Goal: Task Accomplishment & Management: Use online tool/utility

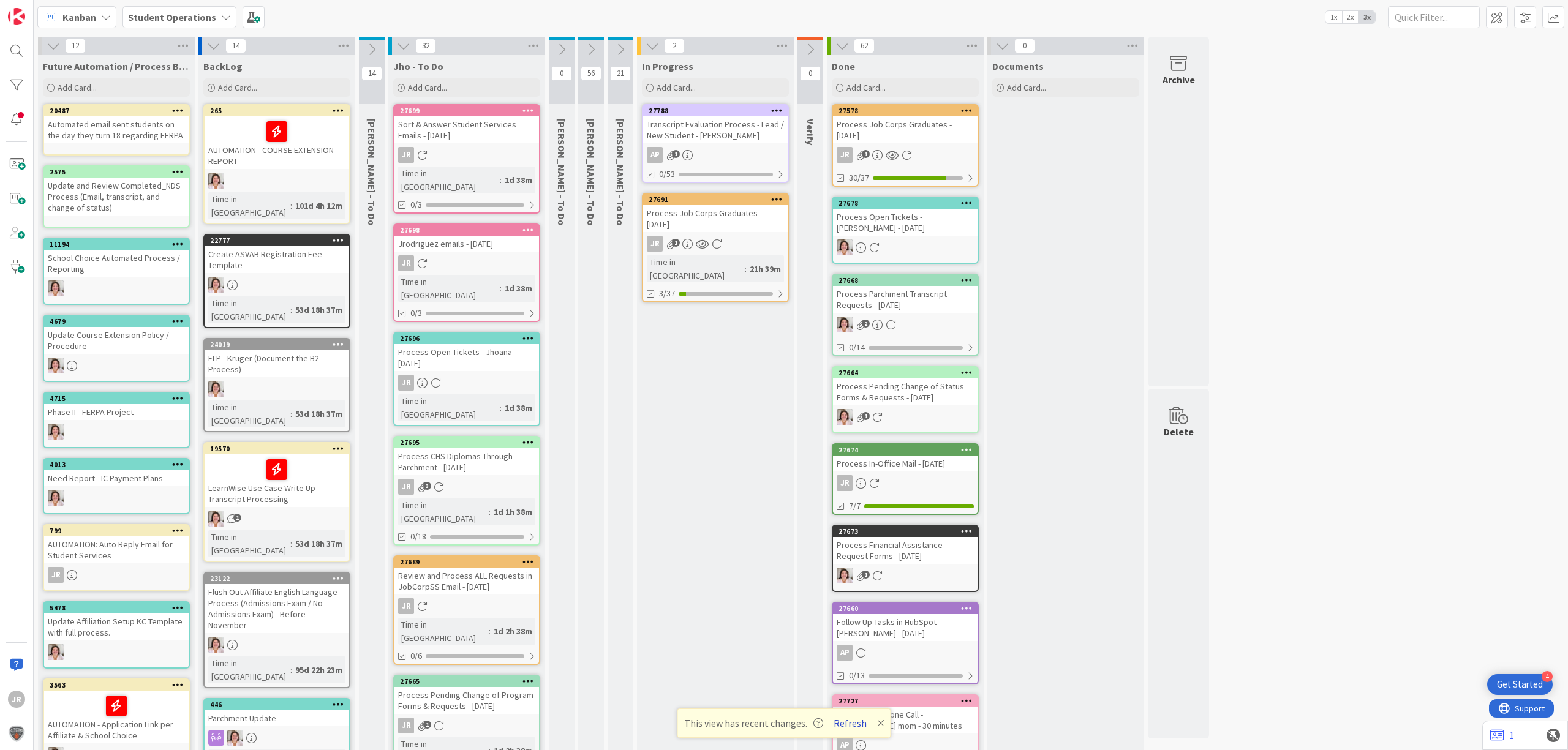
click at [850, 715] on button "Refresh" at bounding box center [850, 723] width 42 height 16
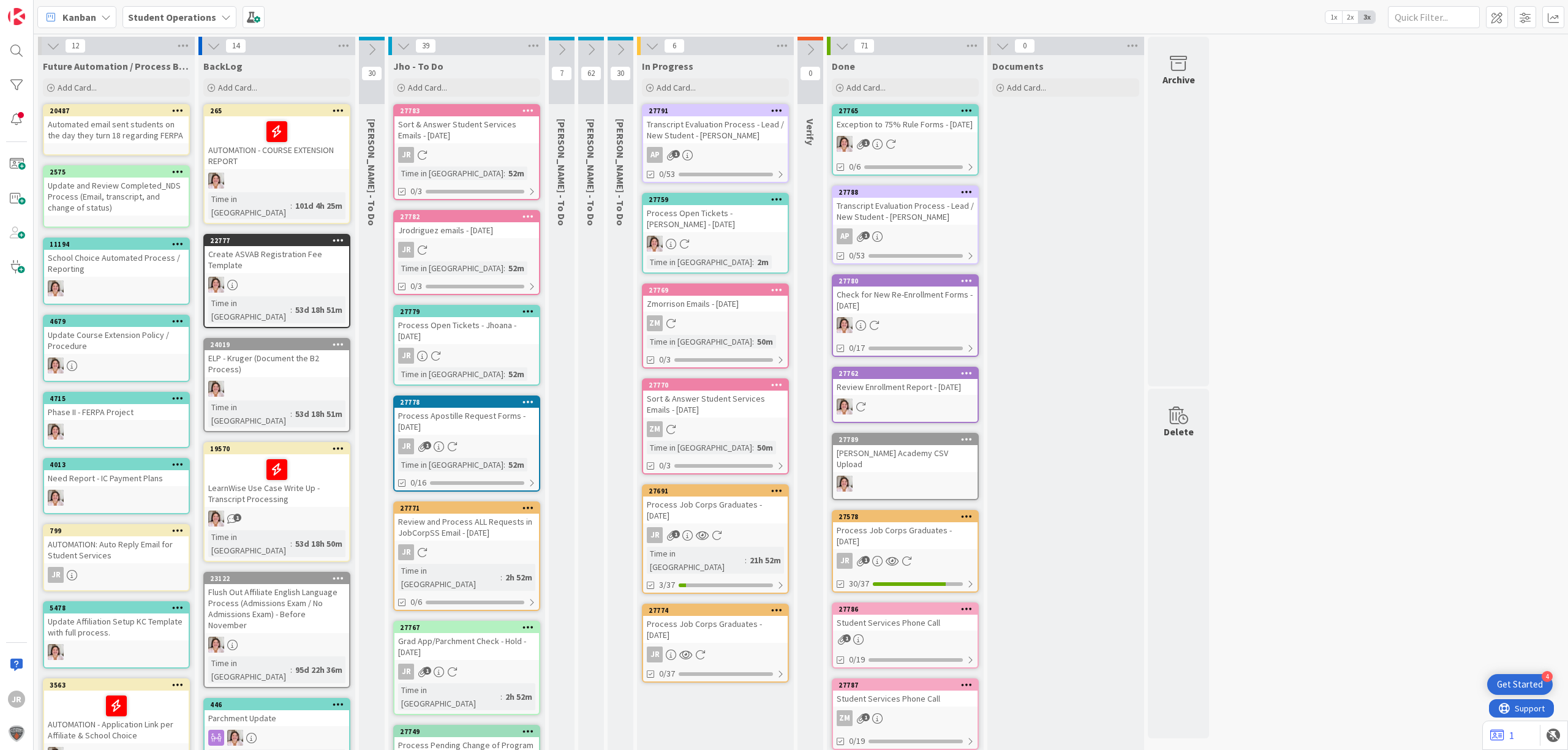
click at [706, 499] on div "Process Job Corps Graduates - [DATE]" at bounding box center [716, 510] width 145 height 27
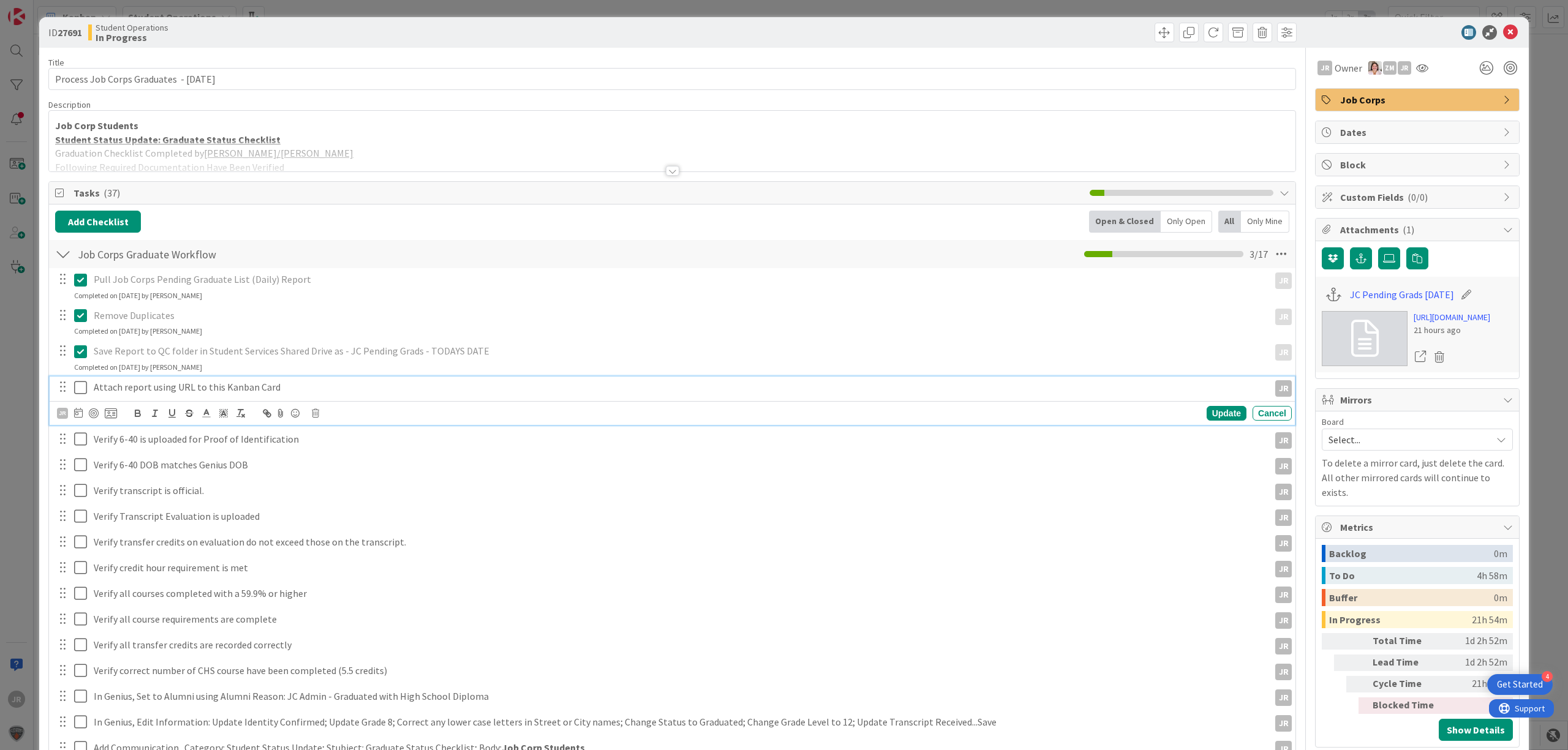
click at [79, 387] on icon at bounding box center [80, 387] width 13 height 15
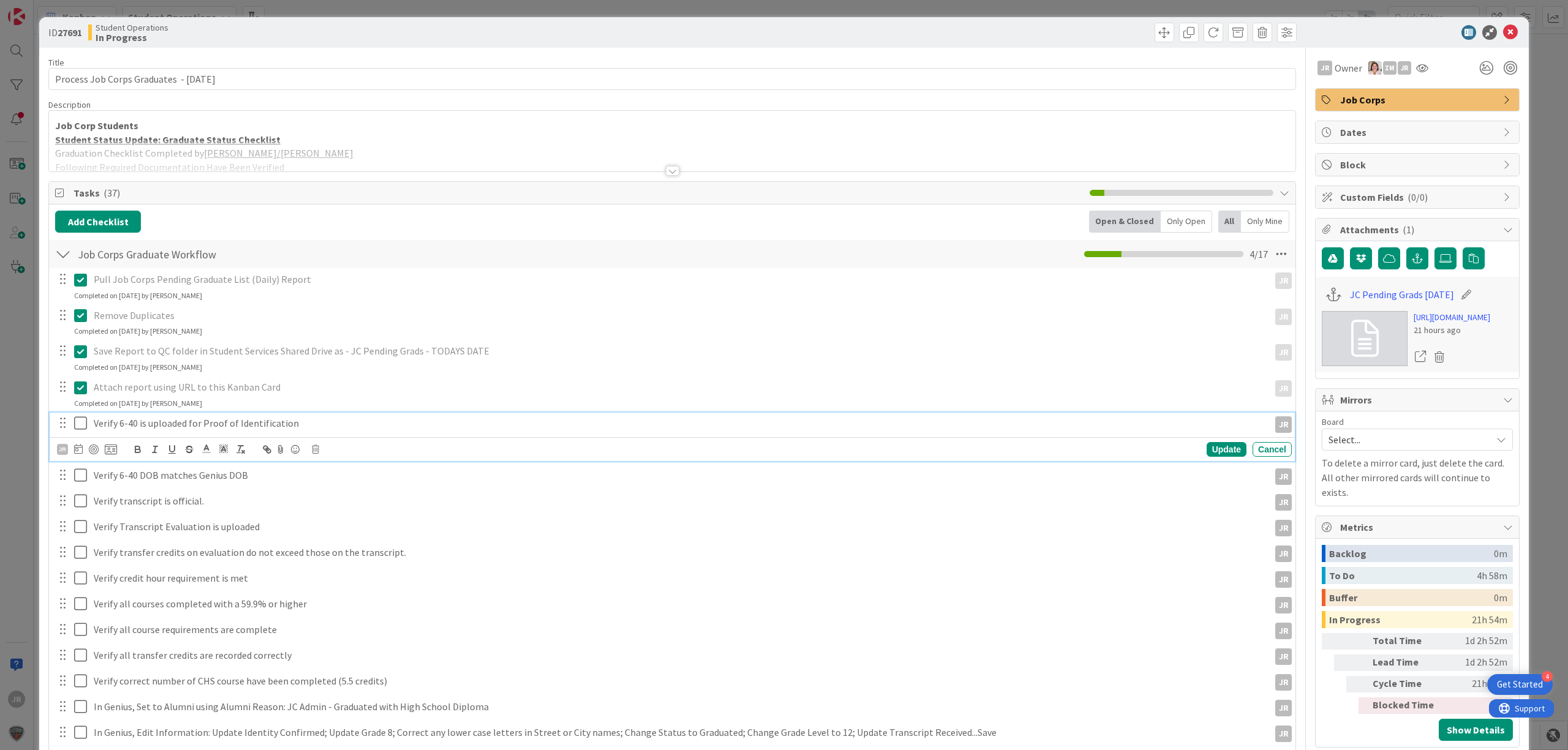
click at [82, 420] on icon at bounding box center [80, 423] width 13 height 15
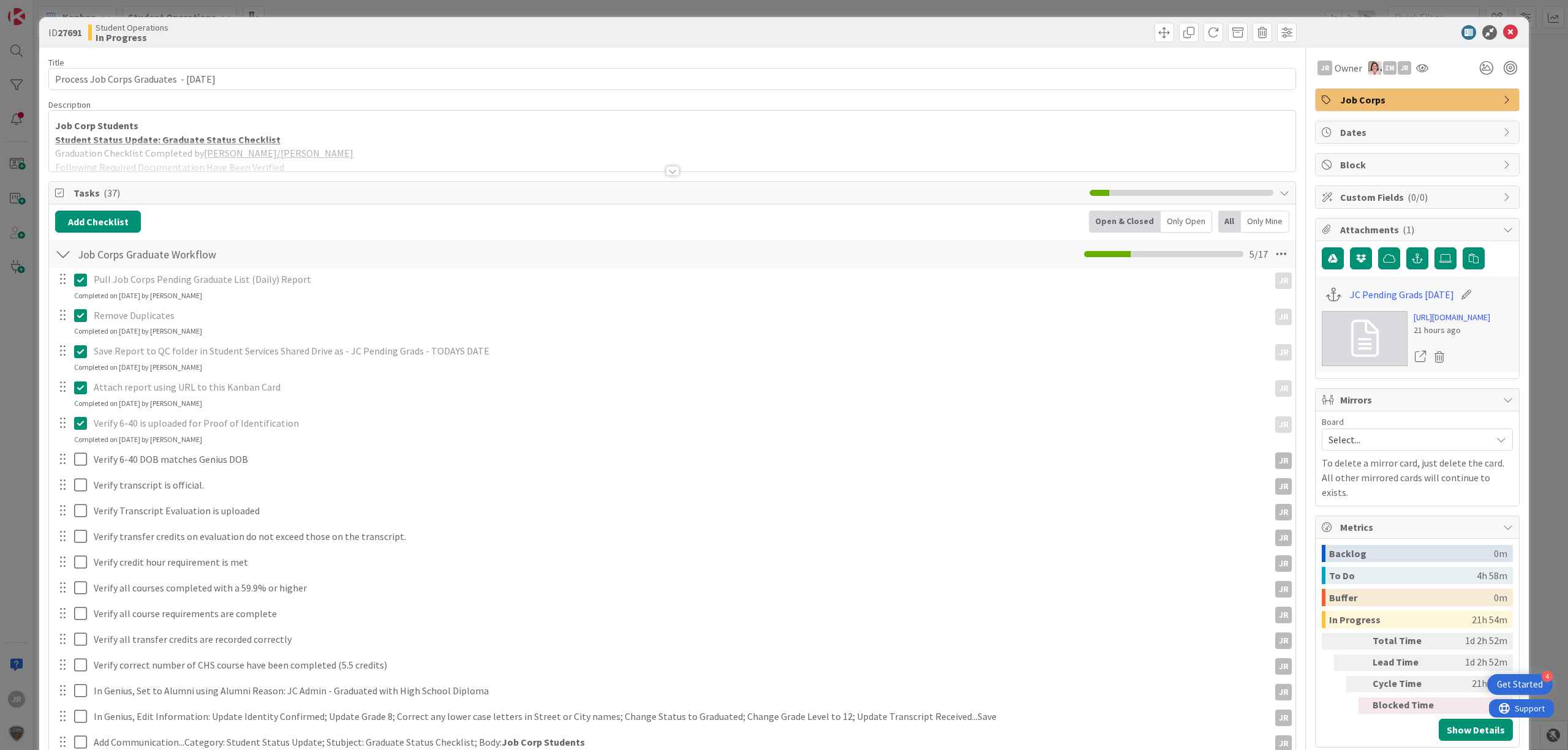
click at [82, 424] on icon at bounding box center [80, 423] width 13 height 15
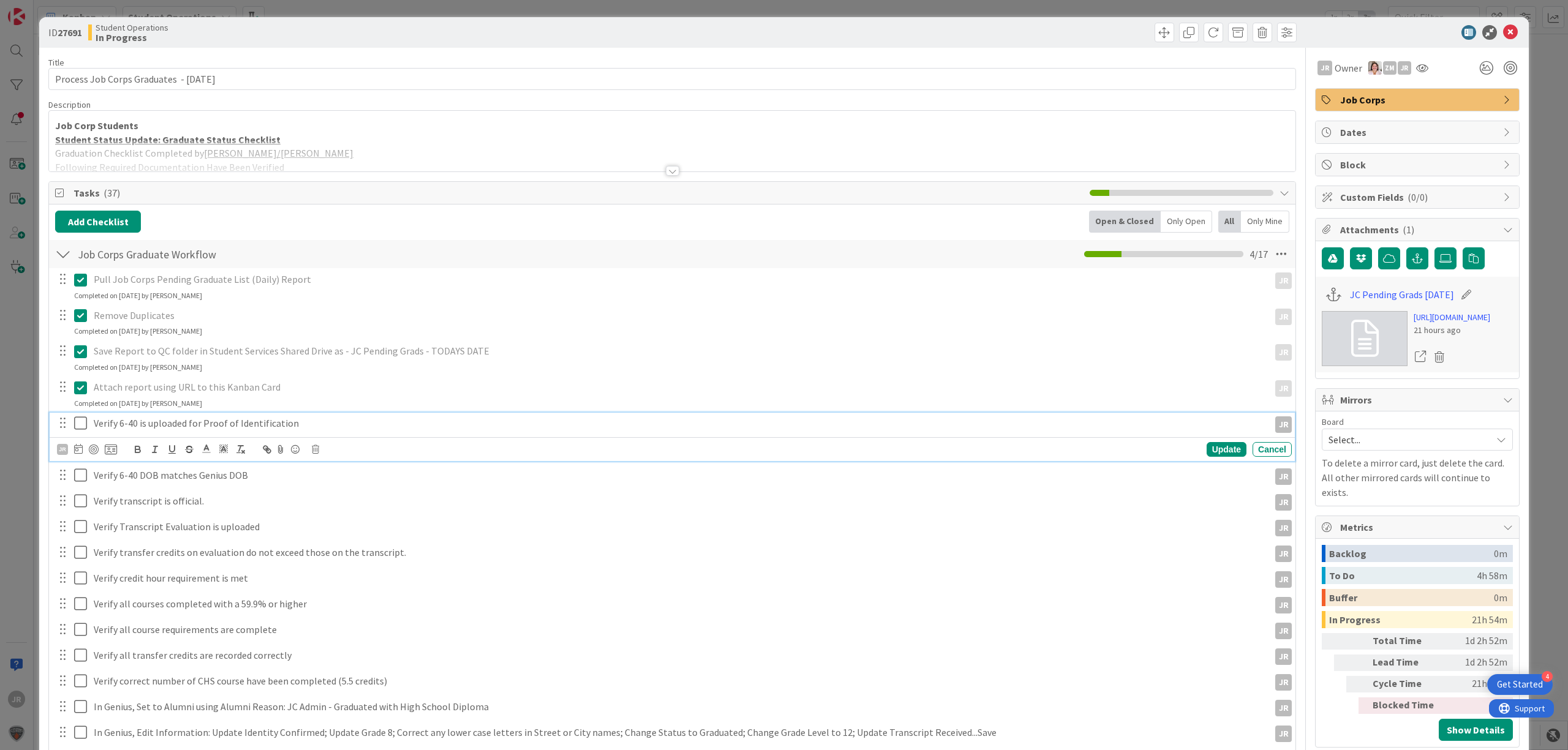
click at [83, 427] on icon at bounding box center [80, 423] width 13 height 15
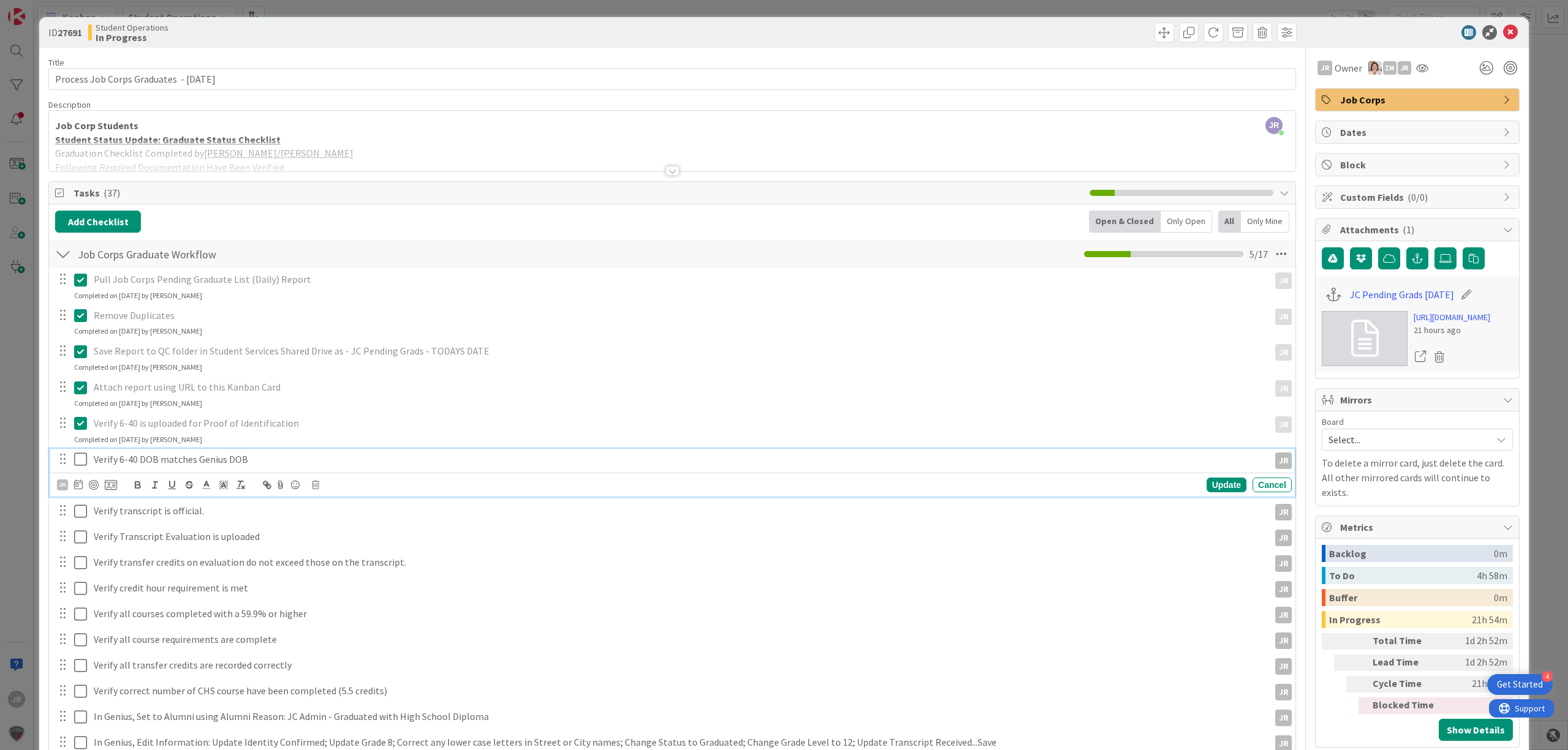
click at [83, 462] on icon at bounding box center [80, 459] width 13 height 15
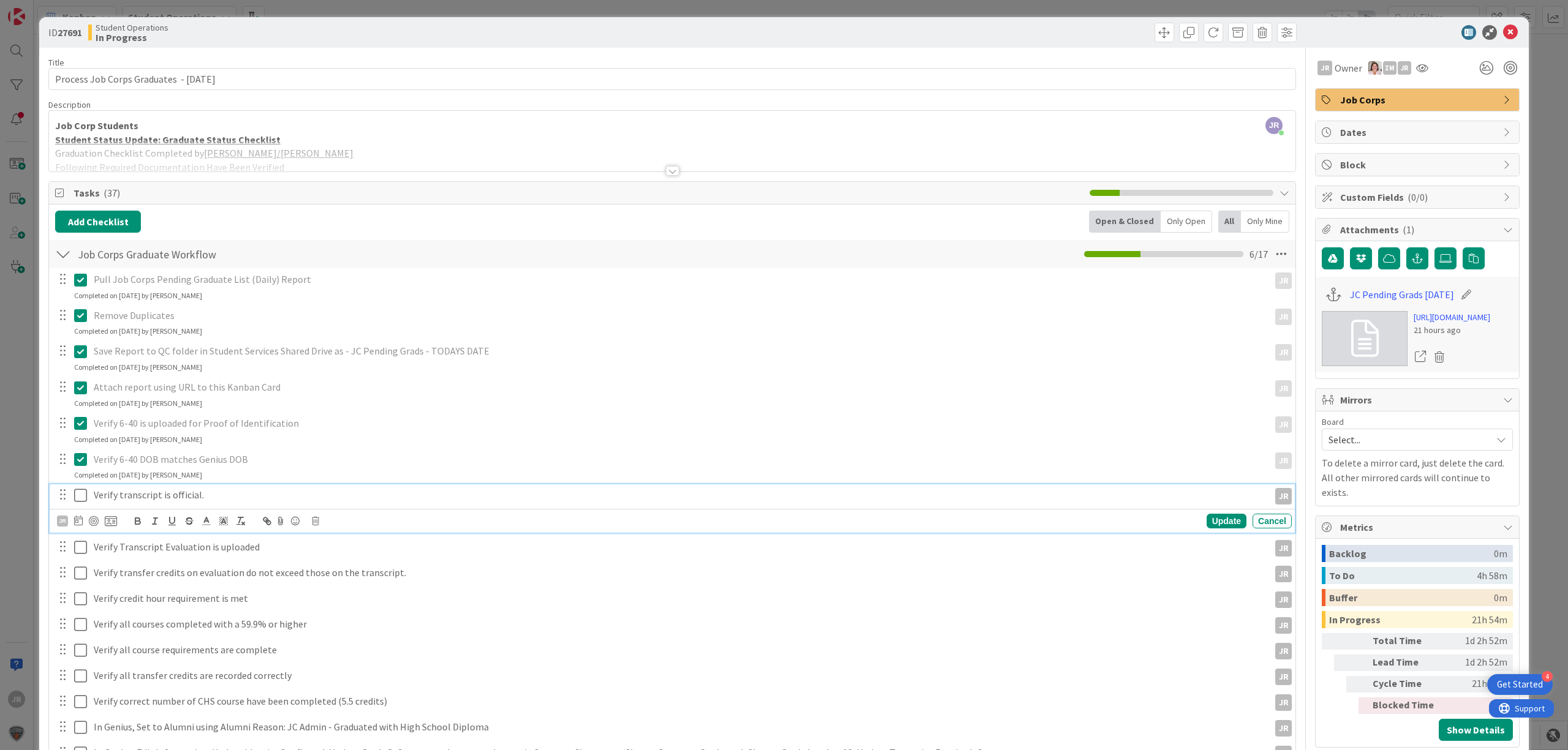
click at [81, 495] on icon at bounding box center [80, 495] width 13 height 15
click at [82, 538] on icon at bounding box center [80, 531] width 13 height 15
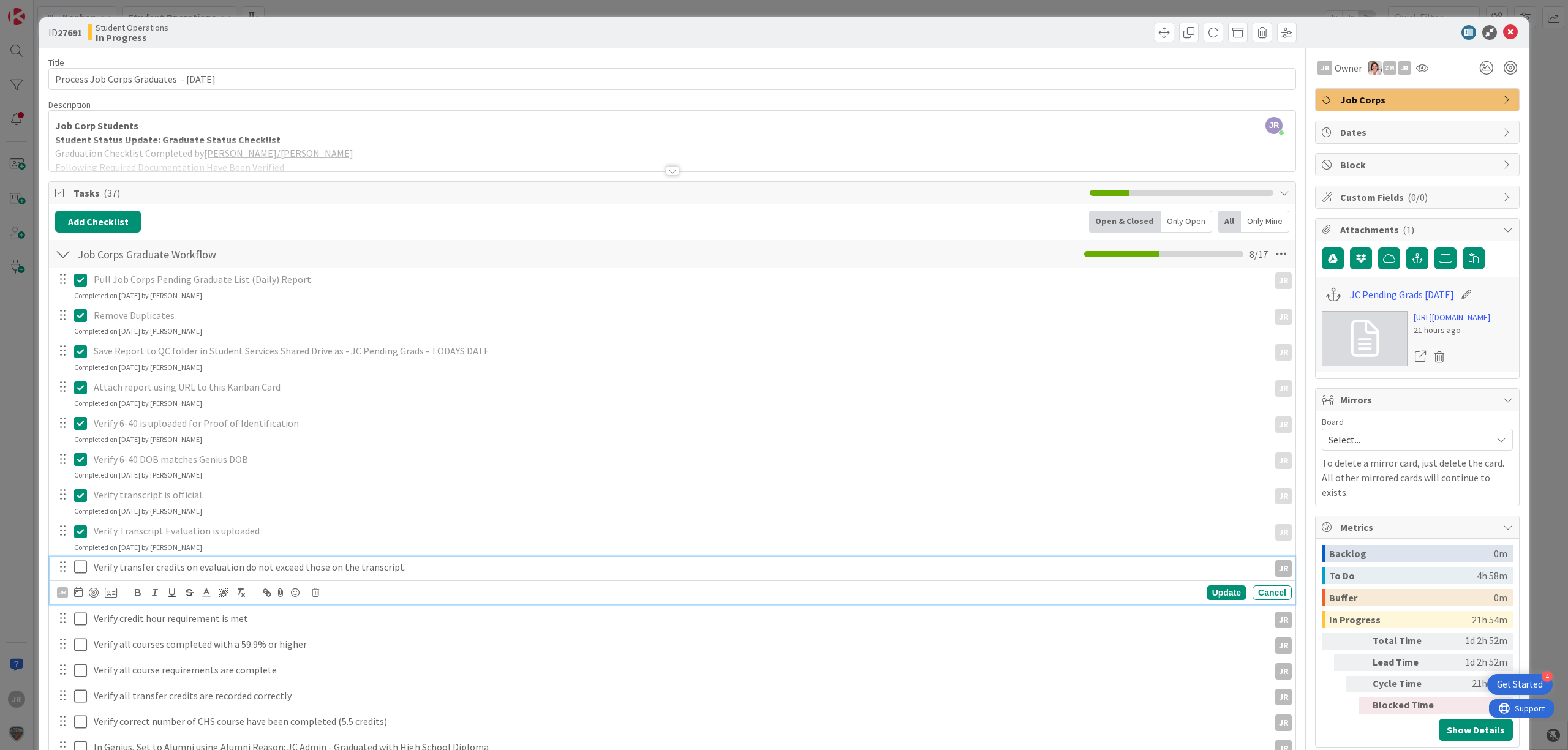
click at [76, 570] on icon at bounding box center [80, 567] width 13 height 15
click at [80, 593] on div "Pull Job Corps Pending Graduate List (Daily) Report JR JR Update Cancel Complet…" at bounding box center [672, 650] width 1234 height 764
click at [82, 606] on icon at bounding box center [80, 603] width 13 height 15
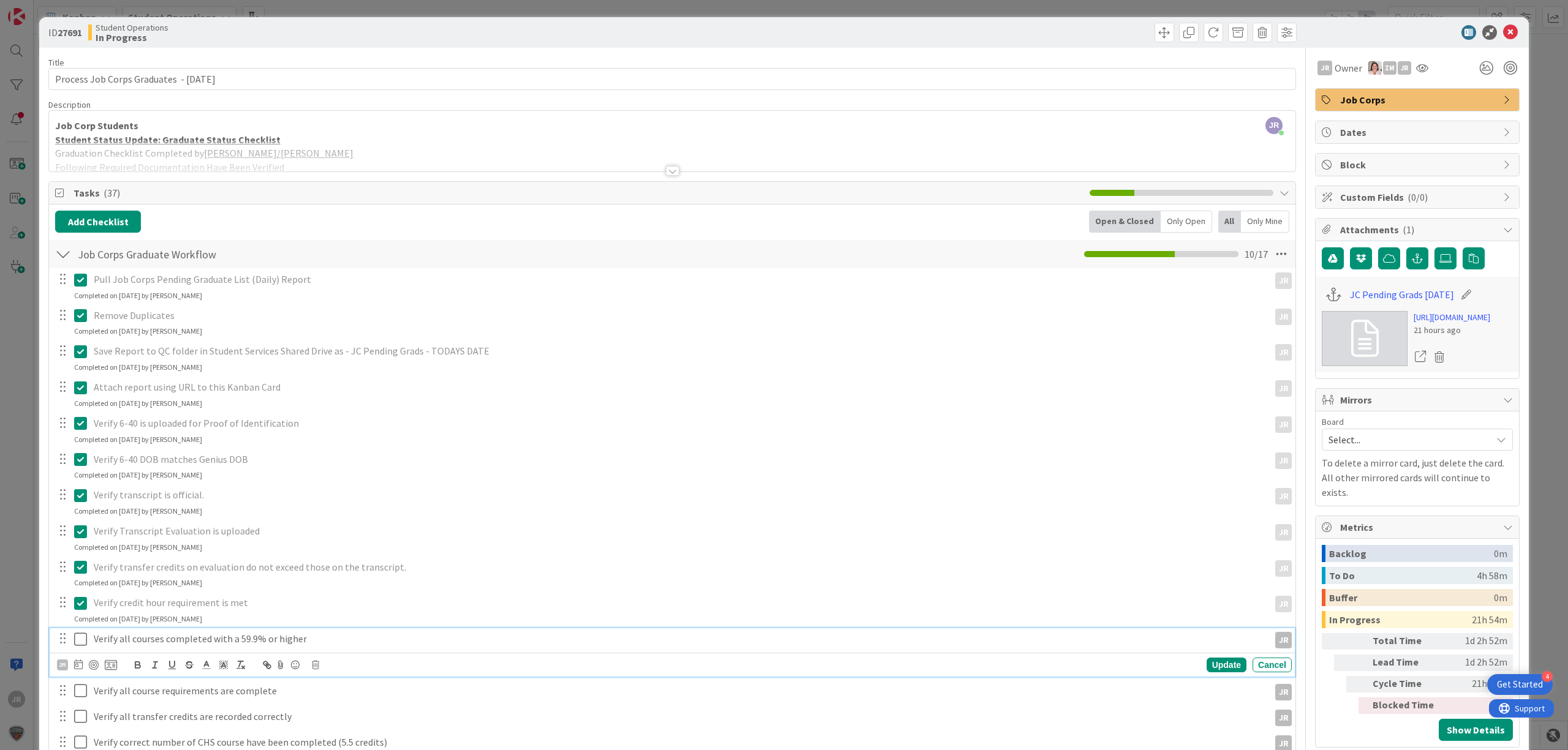
click at [84, 642] on icon at bounding box center [80, 639] width 13 height 15
click at [84, 678] on icon at bounding box center [80, 674] width 13 height 15
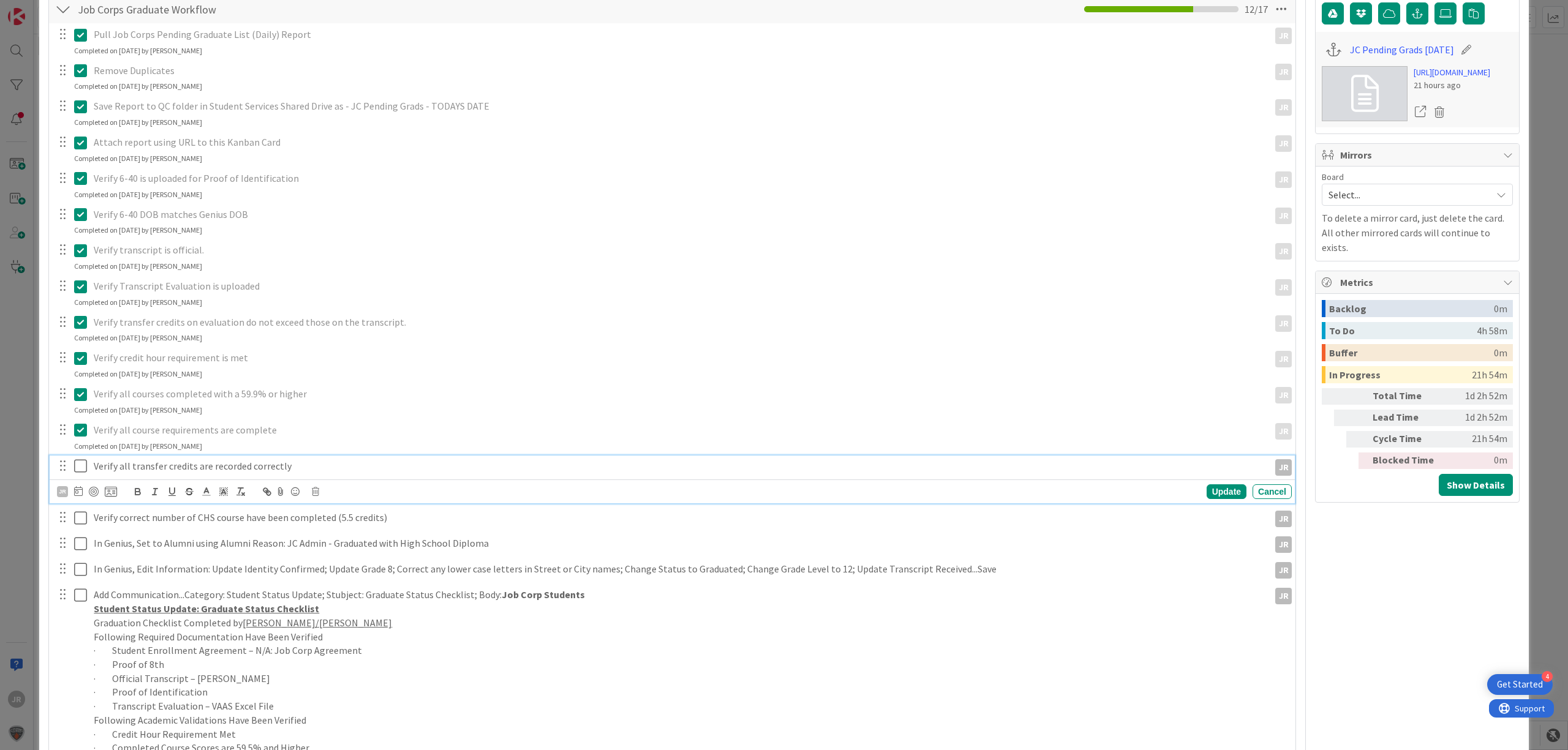
click at [82, 469] on icon at bounding box center [80, 466] width 13 height 15
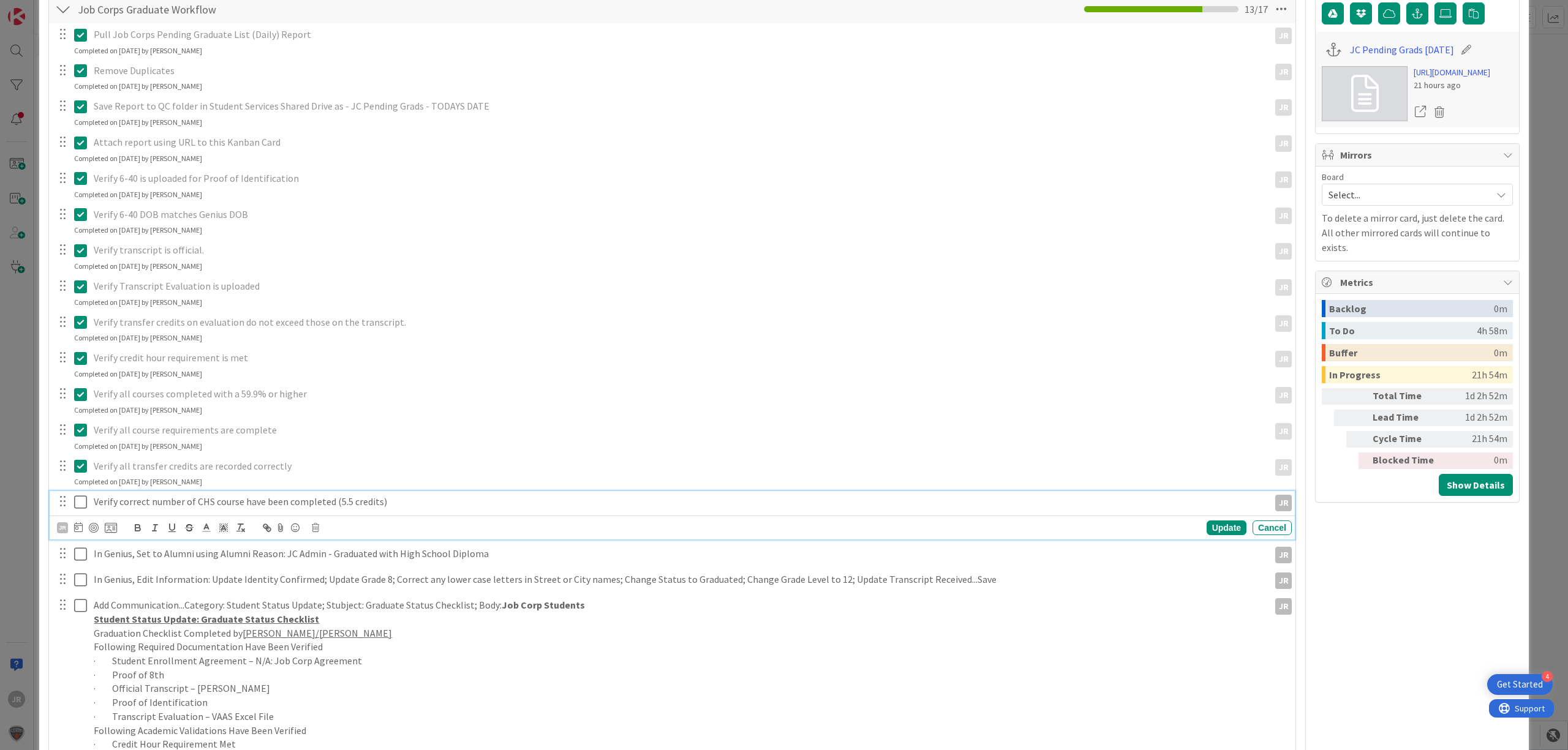
click at [83, 500] on icon at bounding box center [80, 502] width 13 height 15
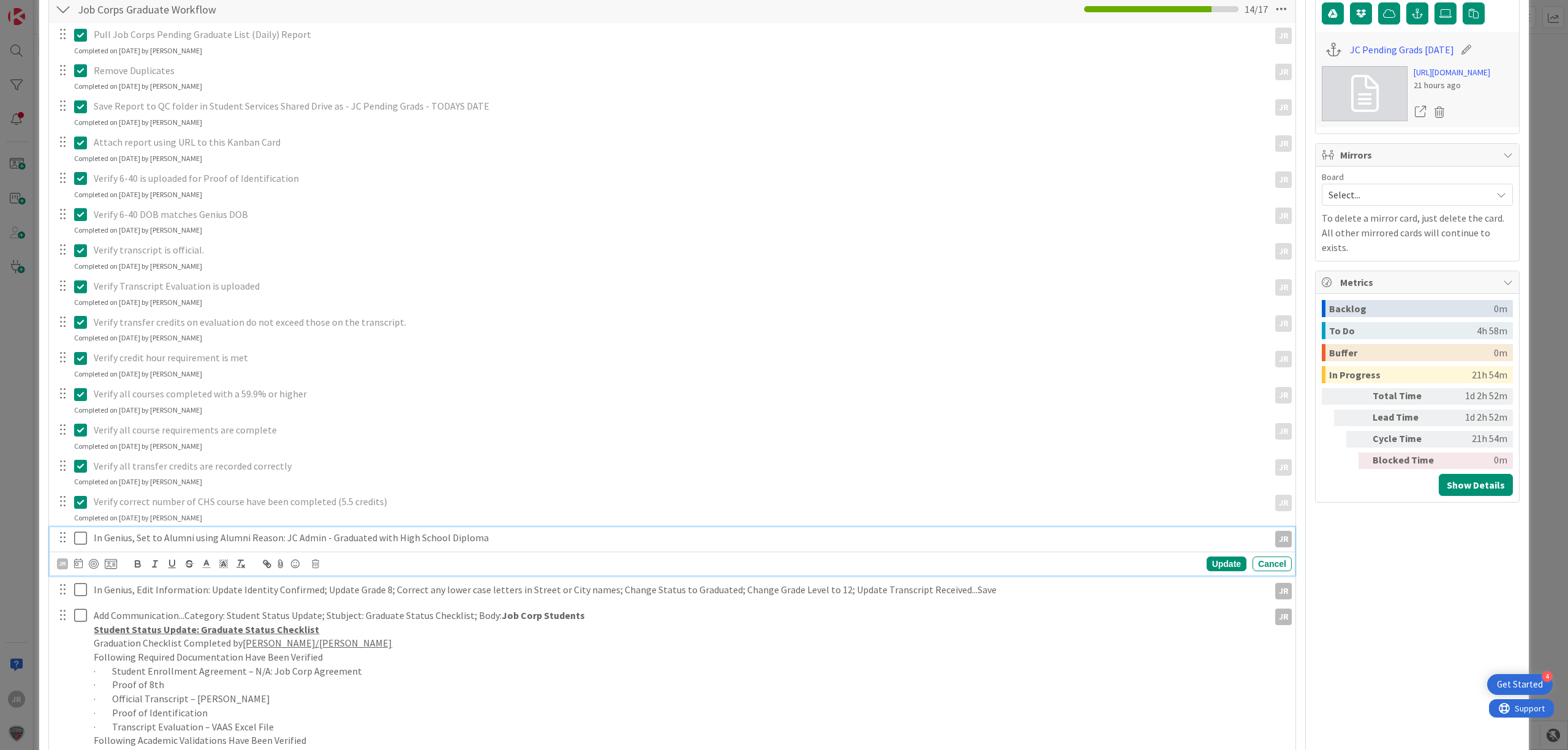
click at [84, 541] on icon at bounding box center [80, 538] width 13 height 15
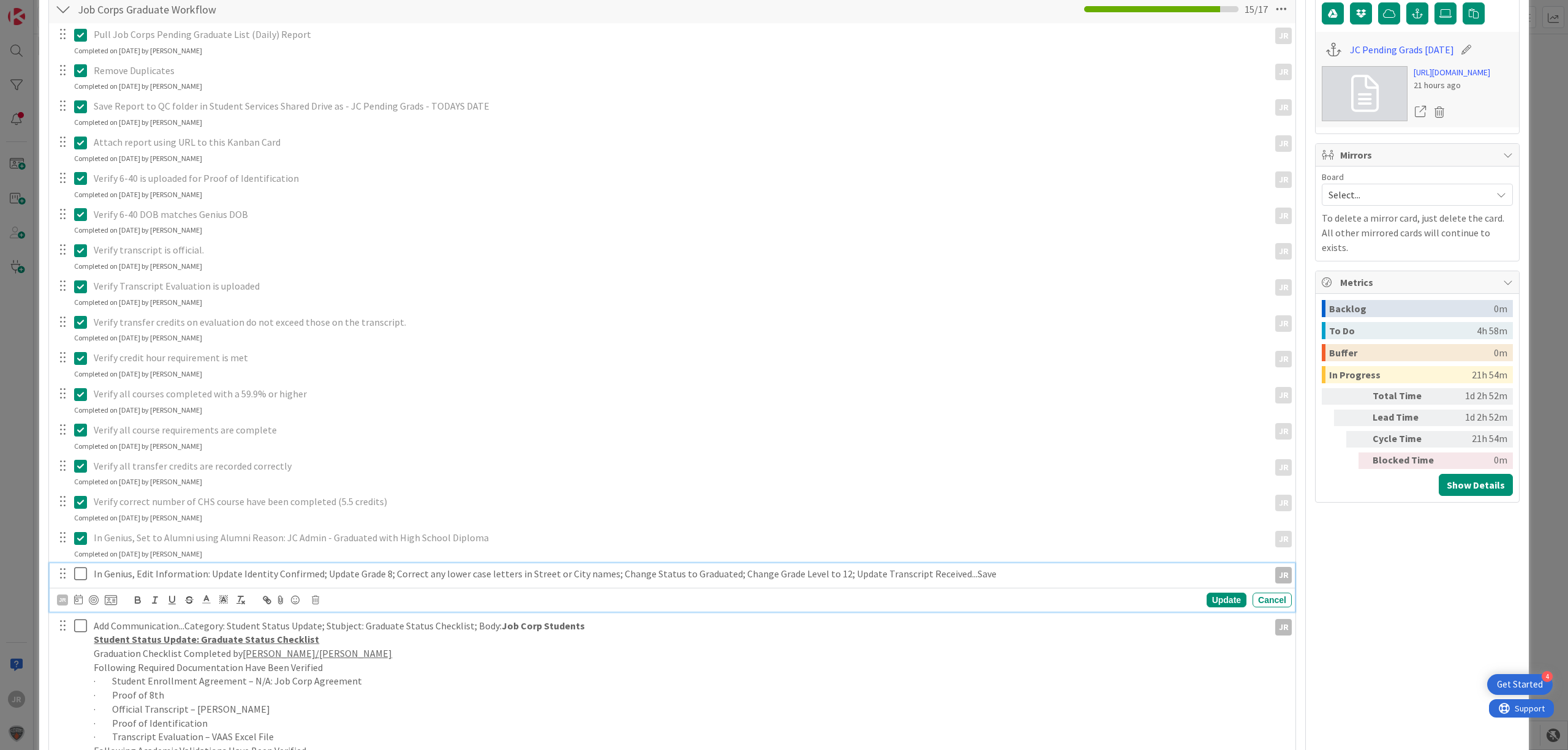
click at [84, 571] on icon at bounding box center [80, 574] width 13 height 15
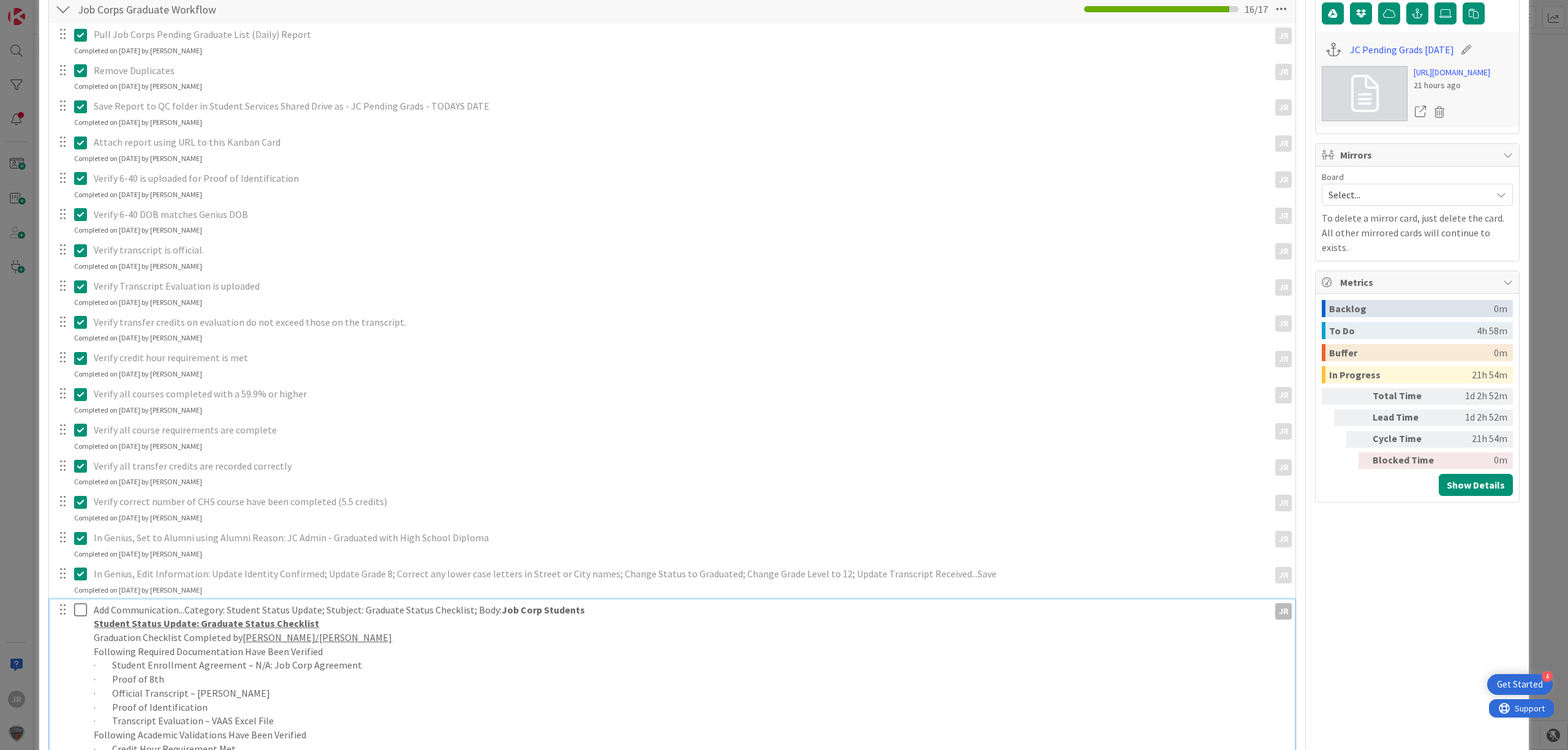
click at [82, 601] on button at bounding box center [81, 611] width 15 height 20
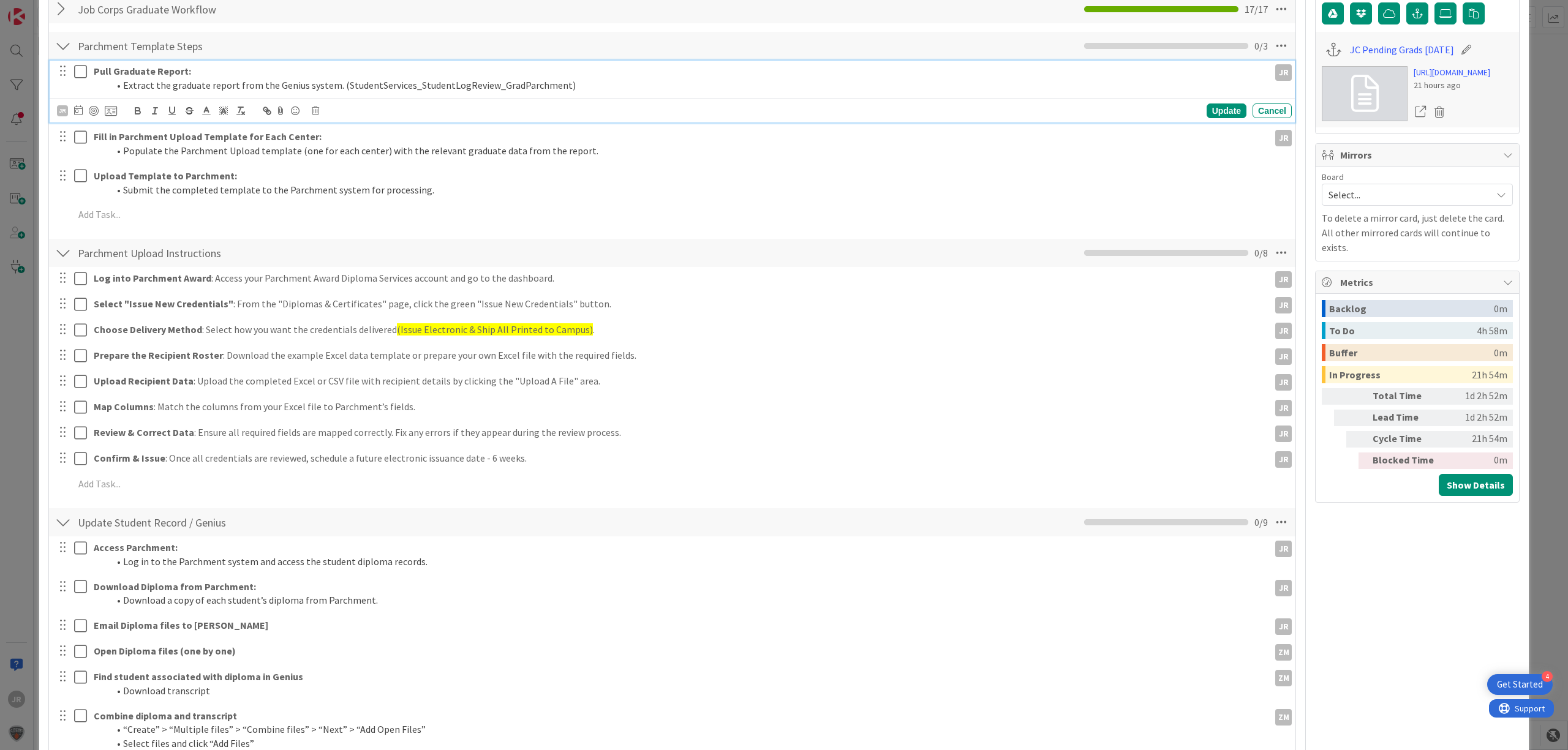
click at [79, 71] on icon at bounding box center [80, 72] width 13 height 15
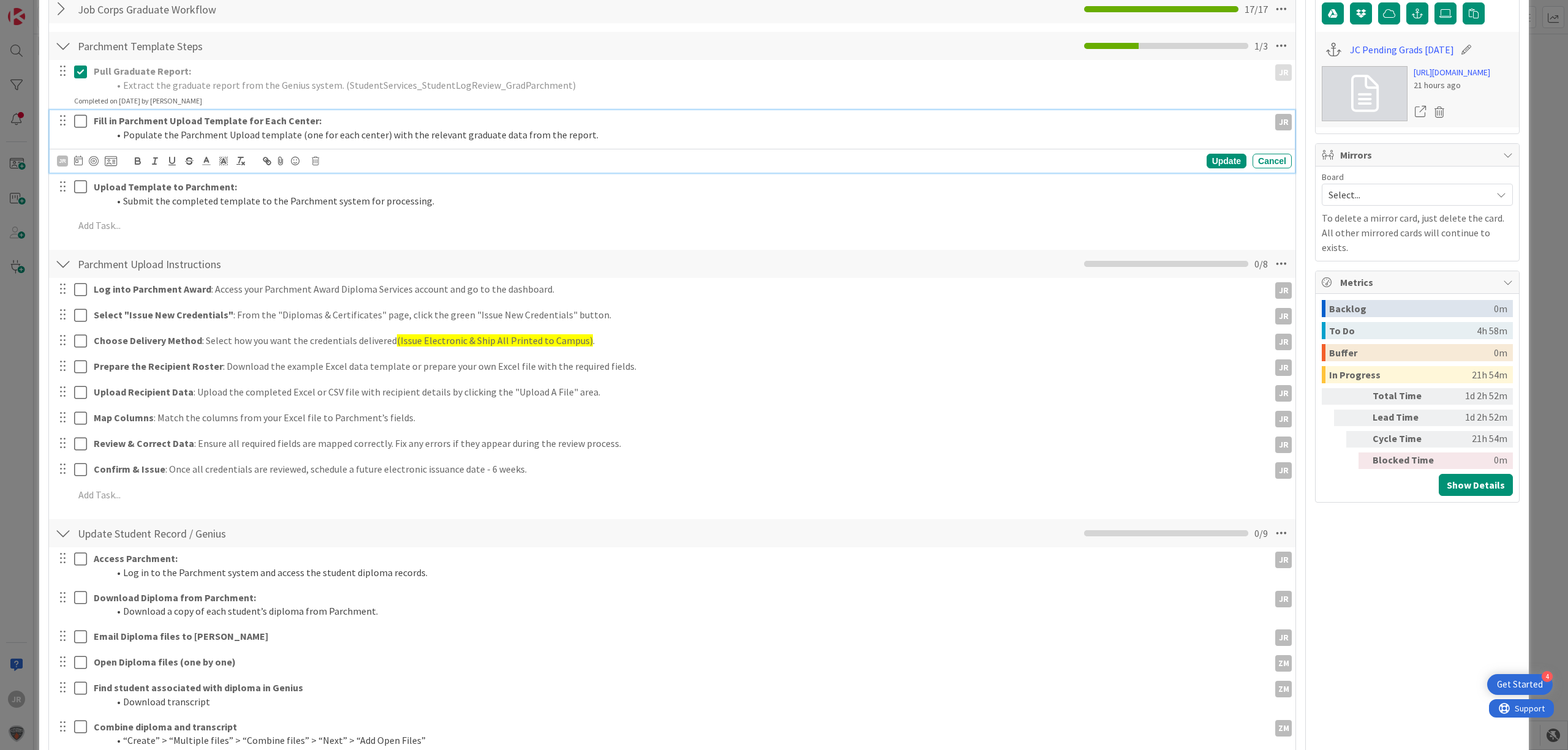
click at [82, 116] on icon at bounding box center [80, 121] width 13 height 15
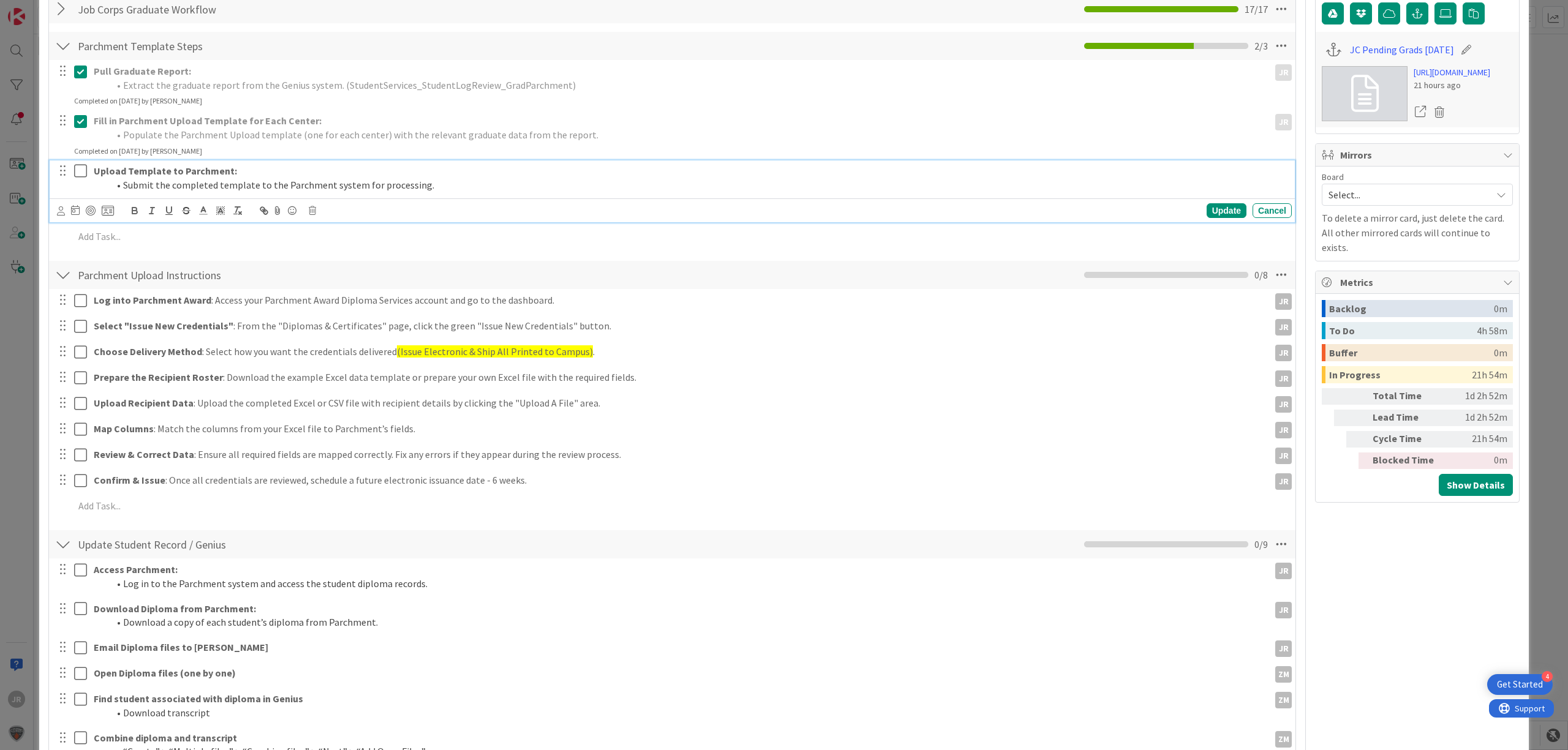
click at [86, 167] on icon at bounding box center [80, 171] width 13 height 15
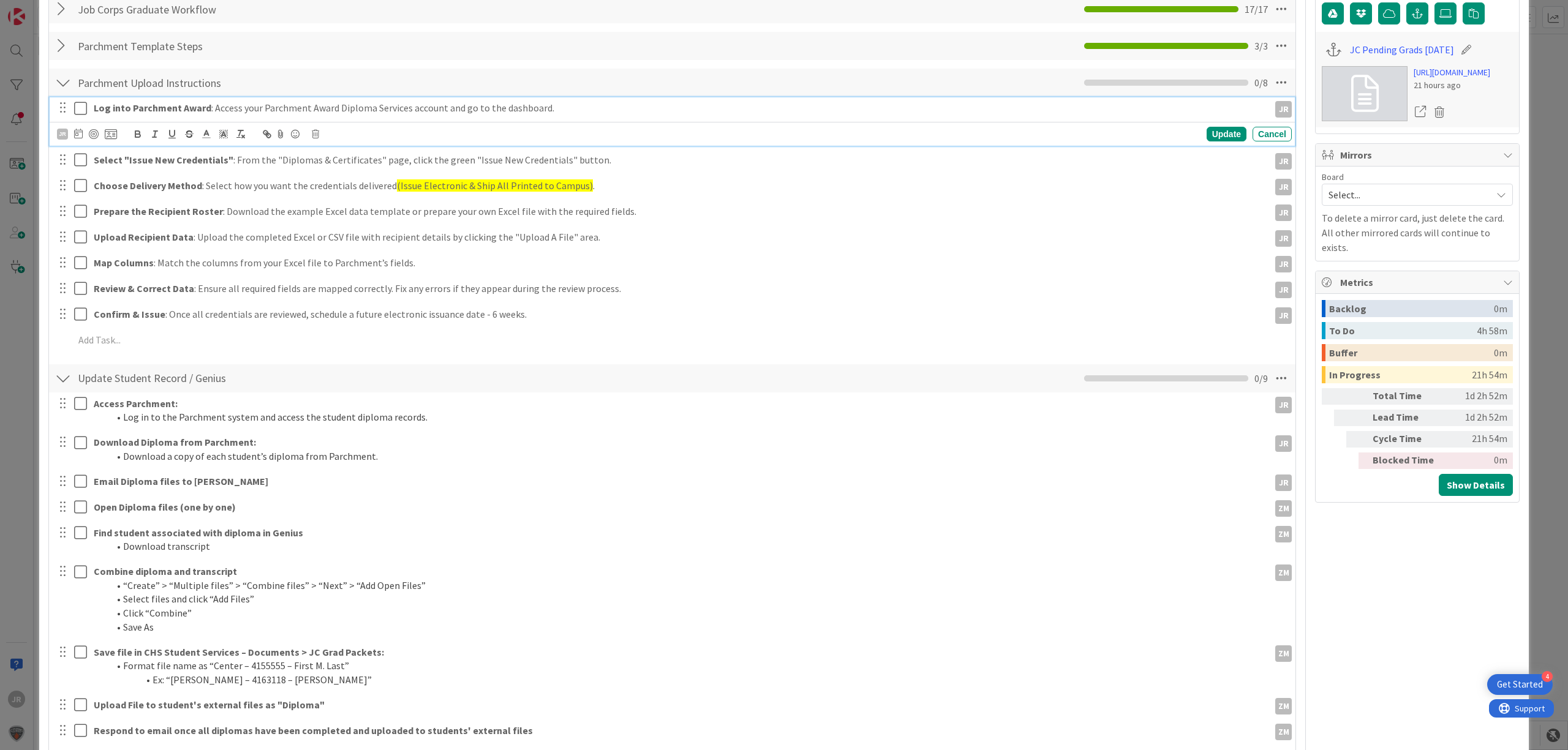
click at [81, 106] on icon at bounding box center [80, 108] width 13 height 15
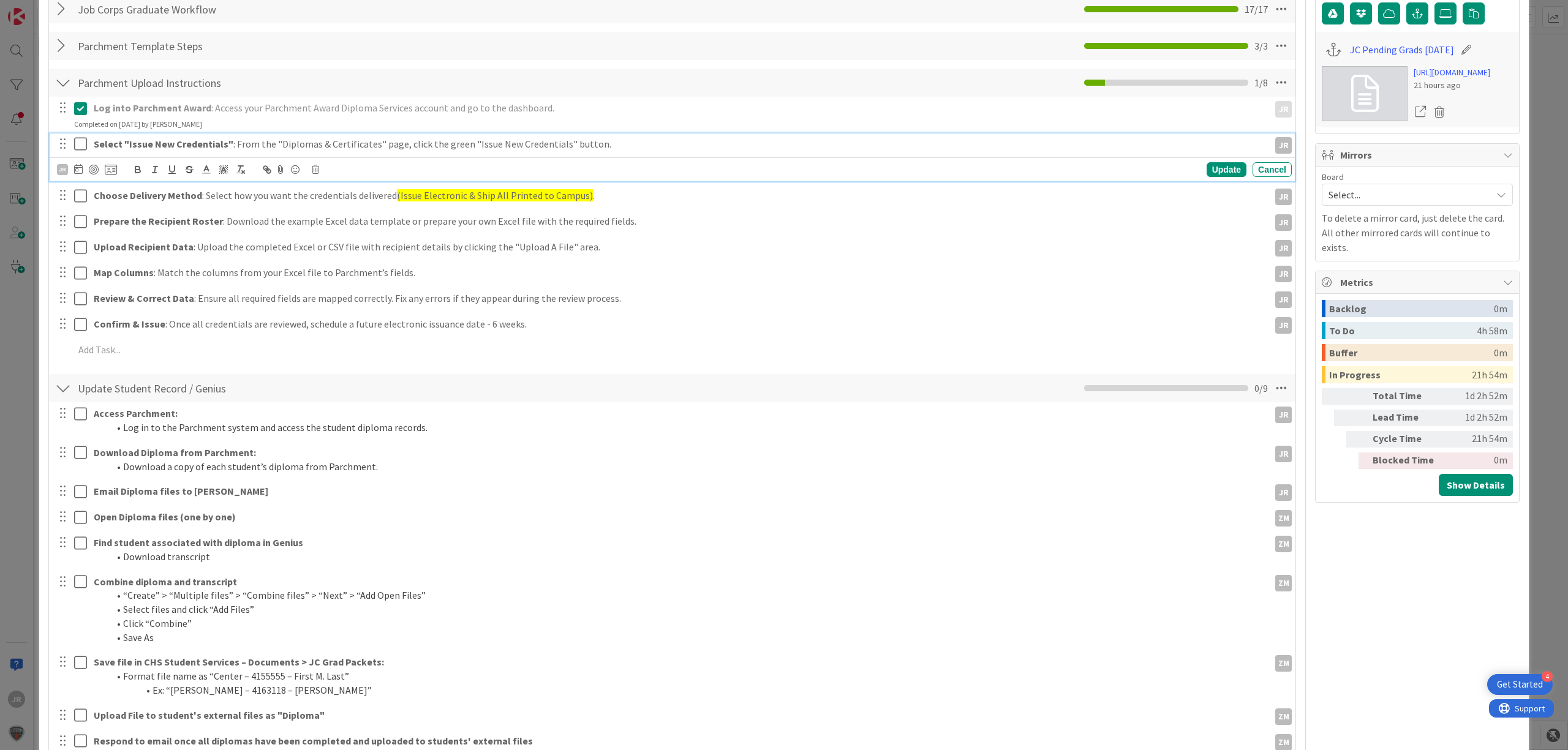
click at [82, 143] on icon at bounding box center [80, 144] width 13 height 15
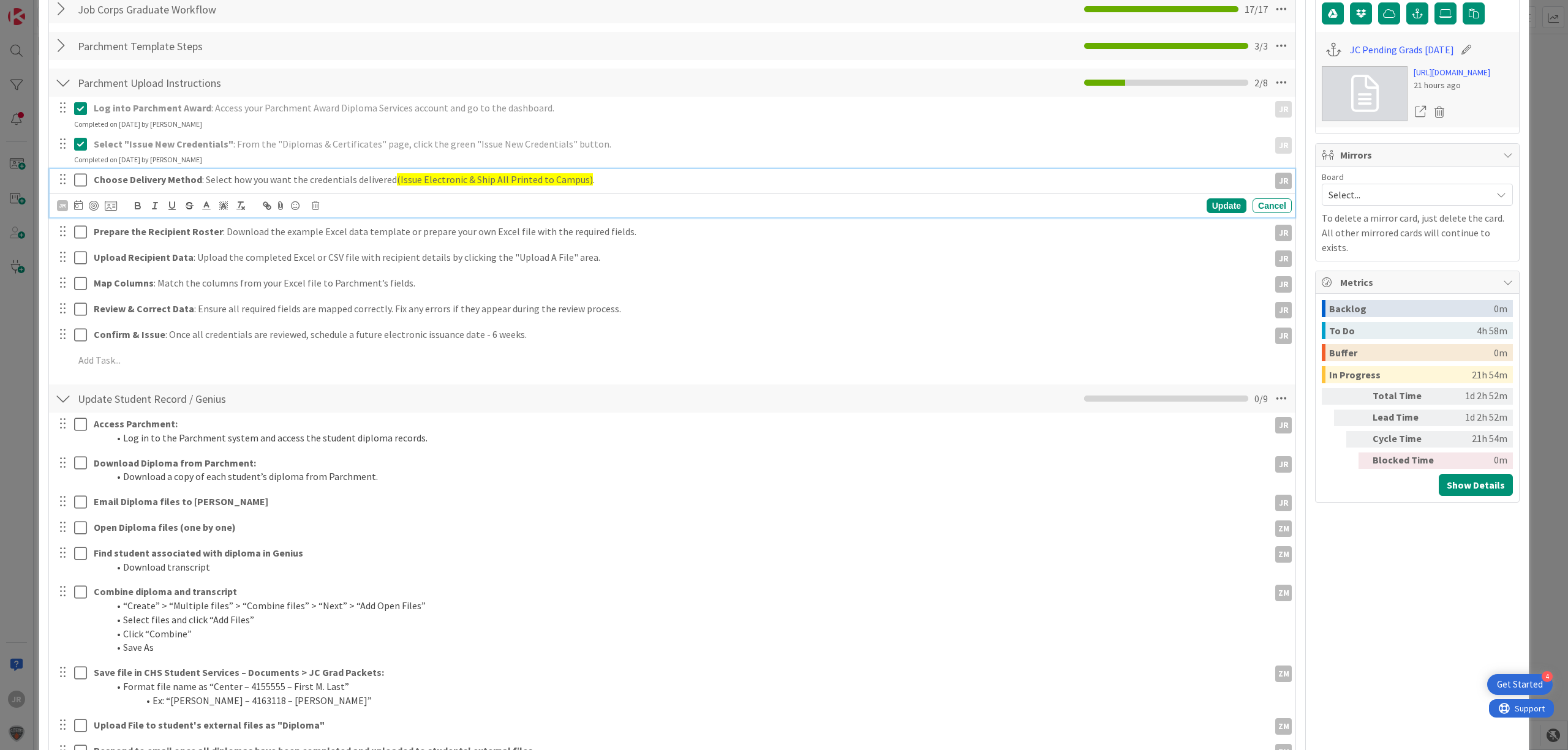
click at [80, 182] on icon at bounding box center [80, 179] width 13 height 15
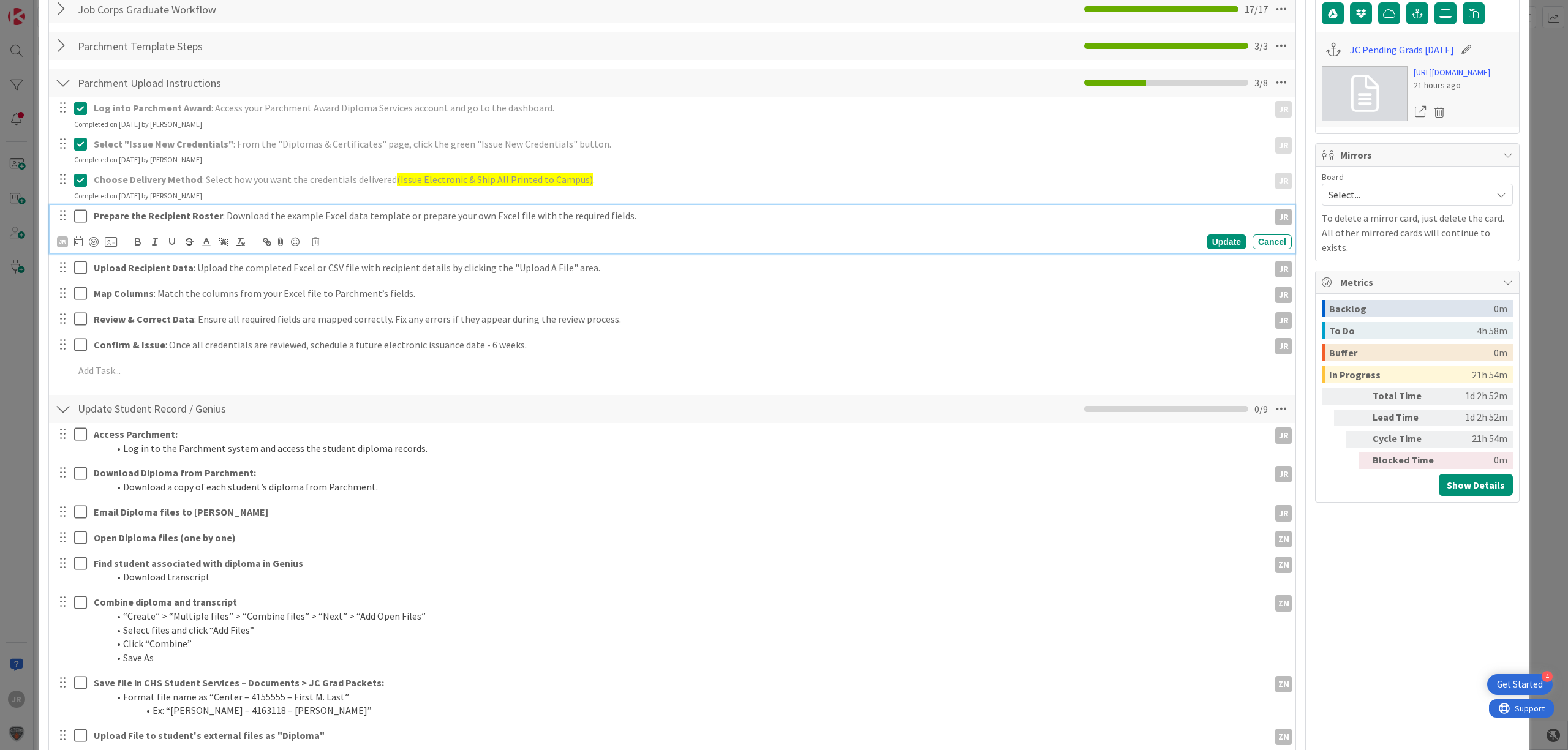
click at [77, 218] on icon at bounding box center [80, 216] width 13 height 15
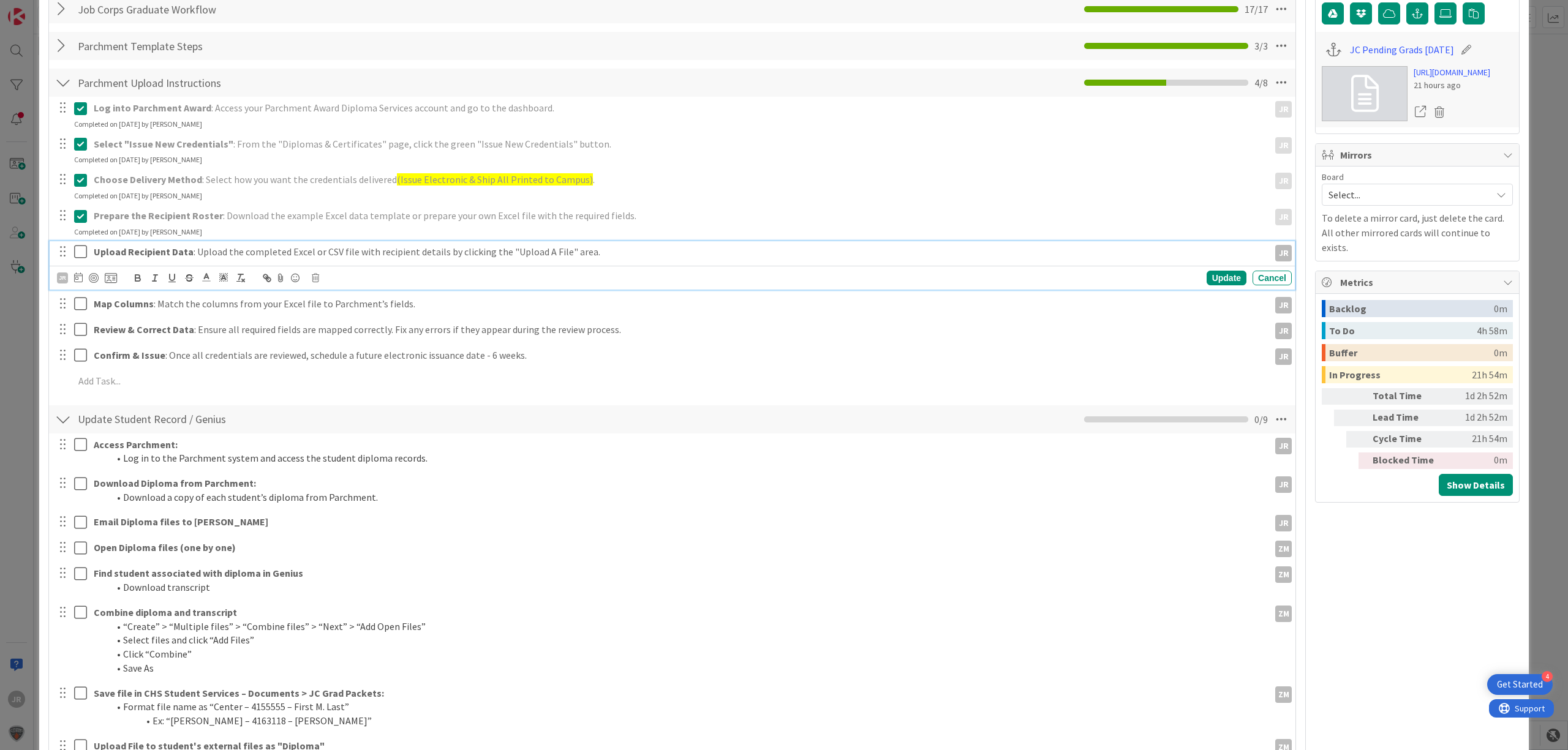
click at [82, 251] on icon at bounding box center [80, 252] width 13 height 15
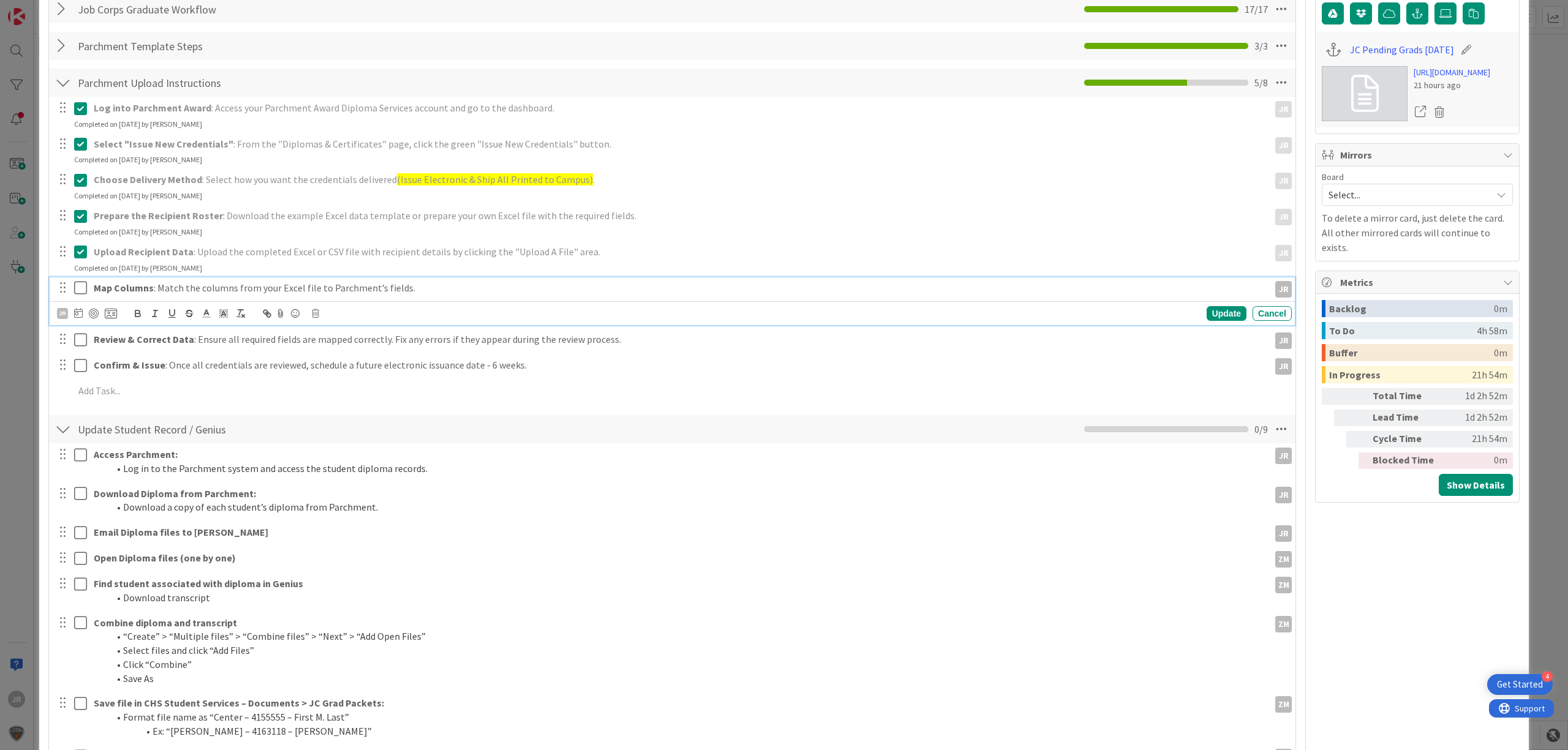
click at [83, 294] on icon at bounding box center [80, 287] width 13 height 15
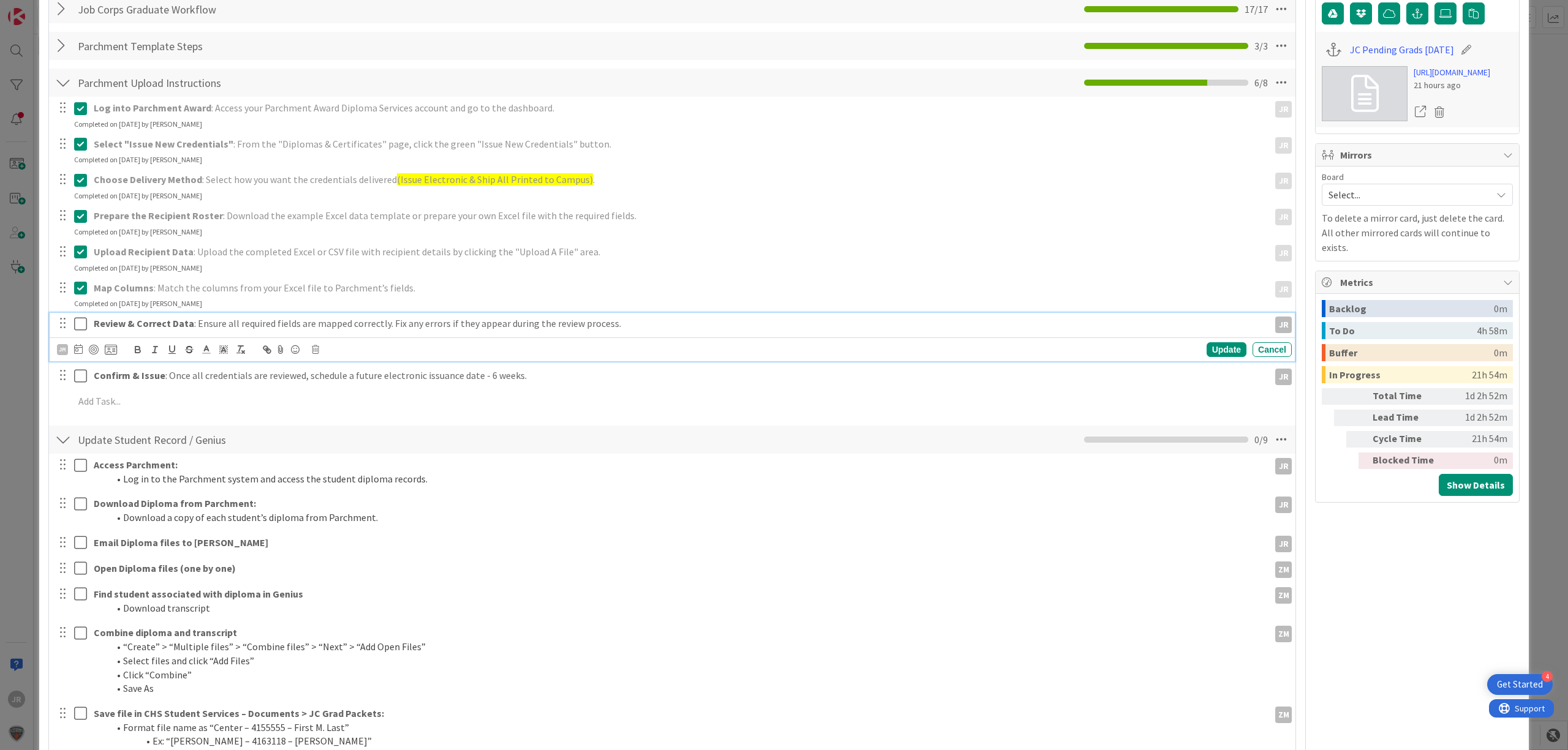
click at [83, 326] on icon at bounding box center [80, 323] width 13 height 15
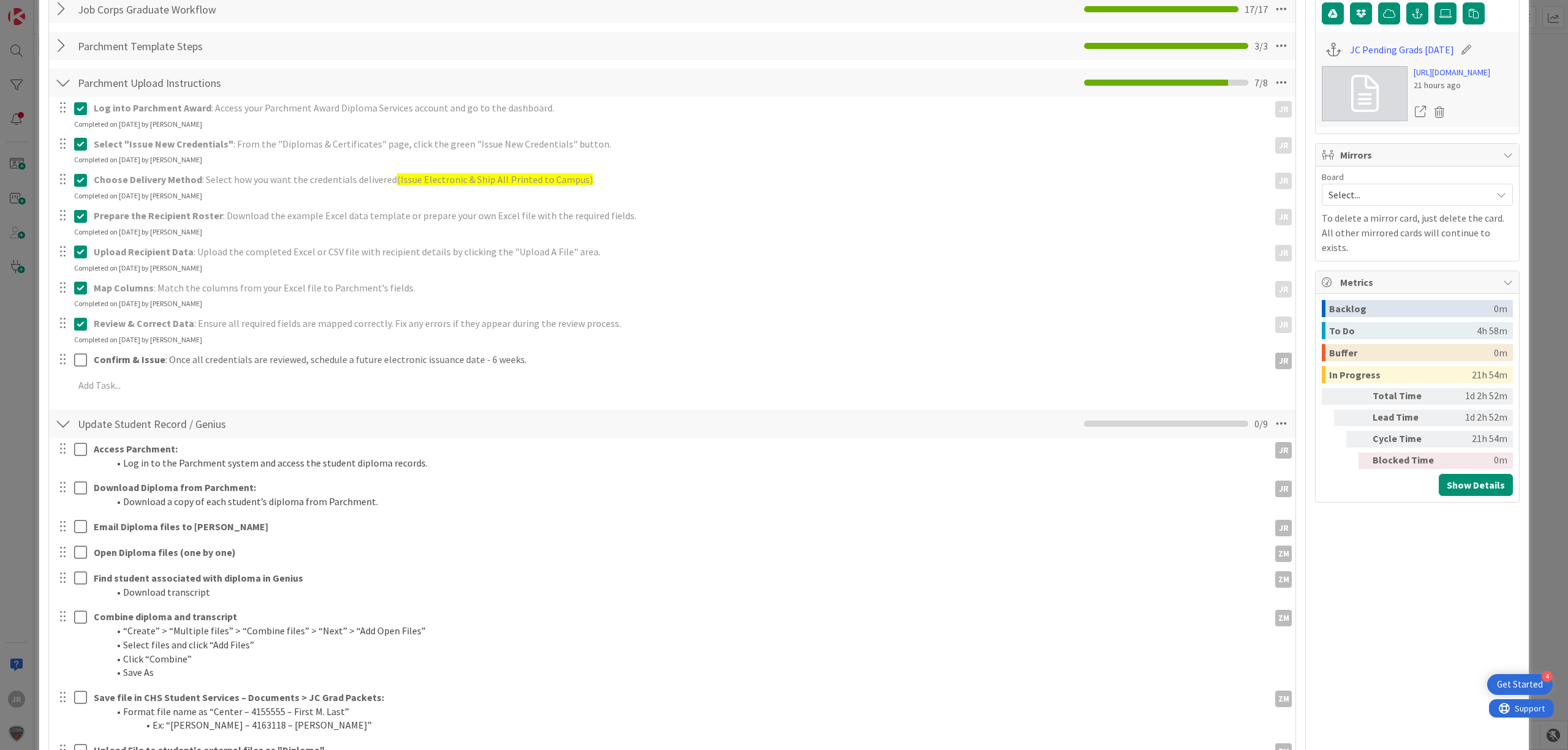
click at [83, 351] on div at bounding box center [72, 360] width 35 height 21
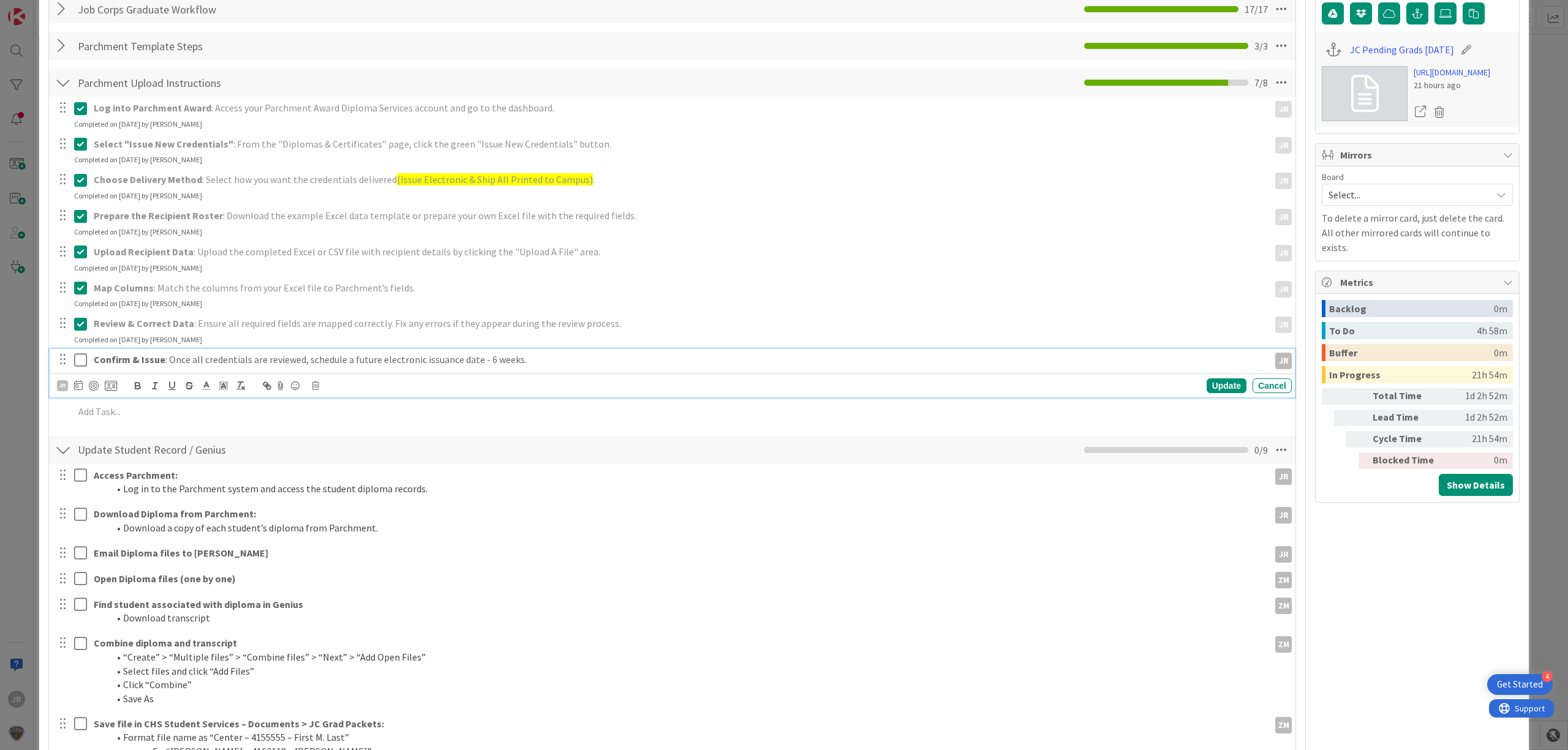
click at [83, 354] on icon at bounding box center [80, 360] width 13 height 15
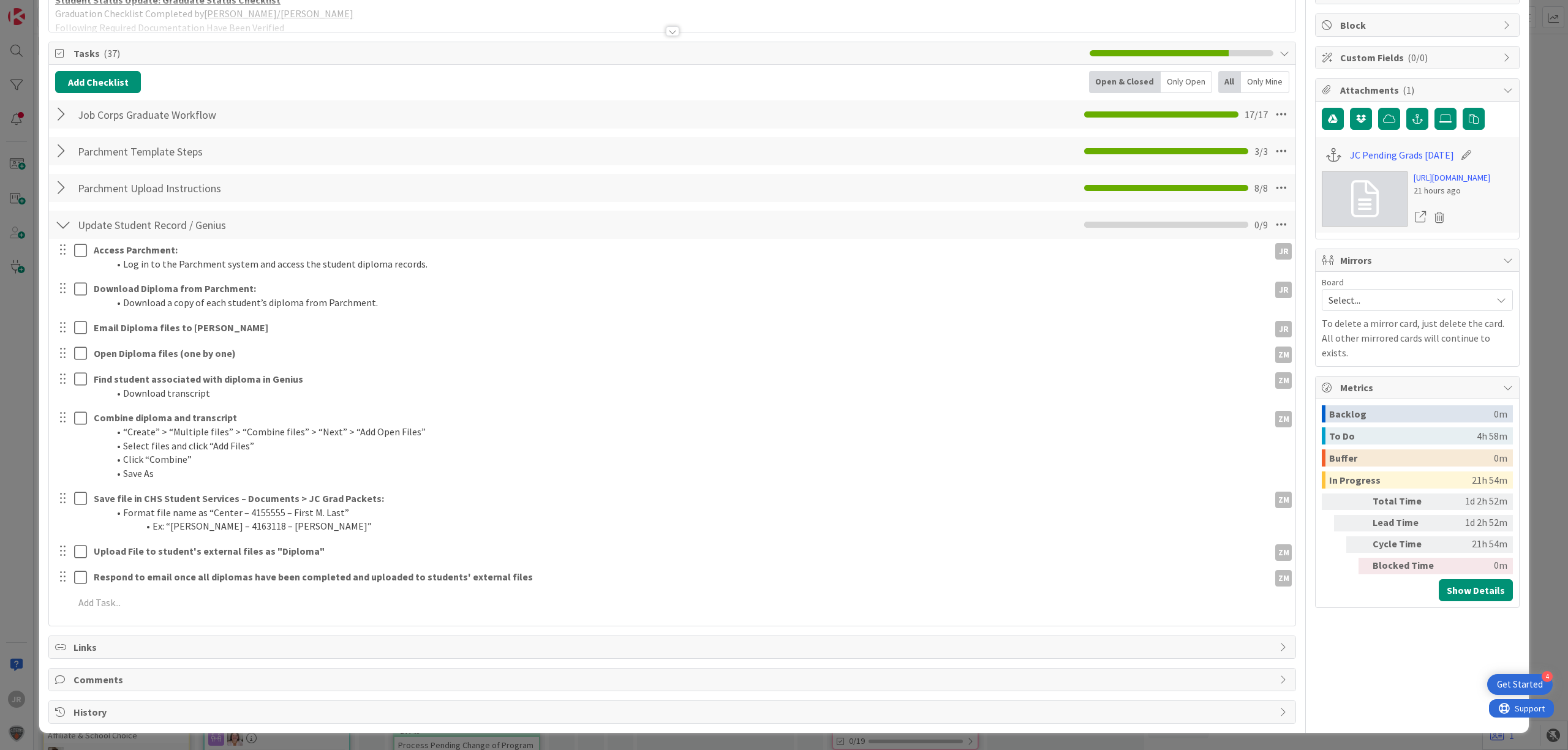
scroll to position [142, 0]
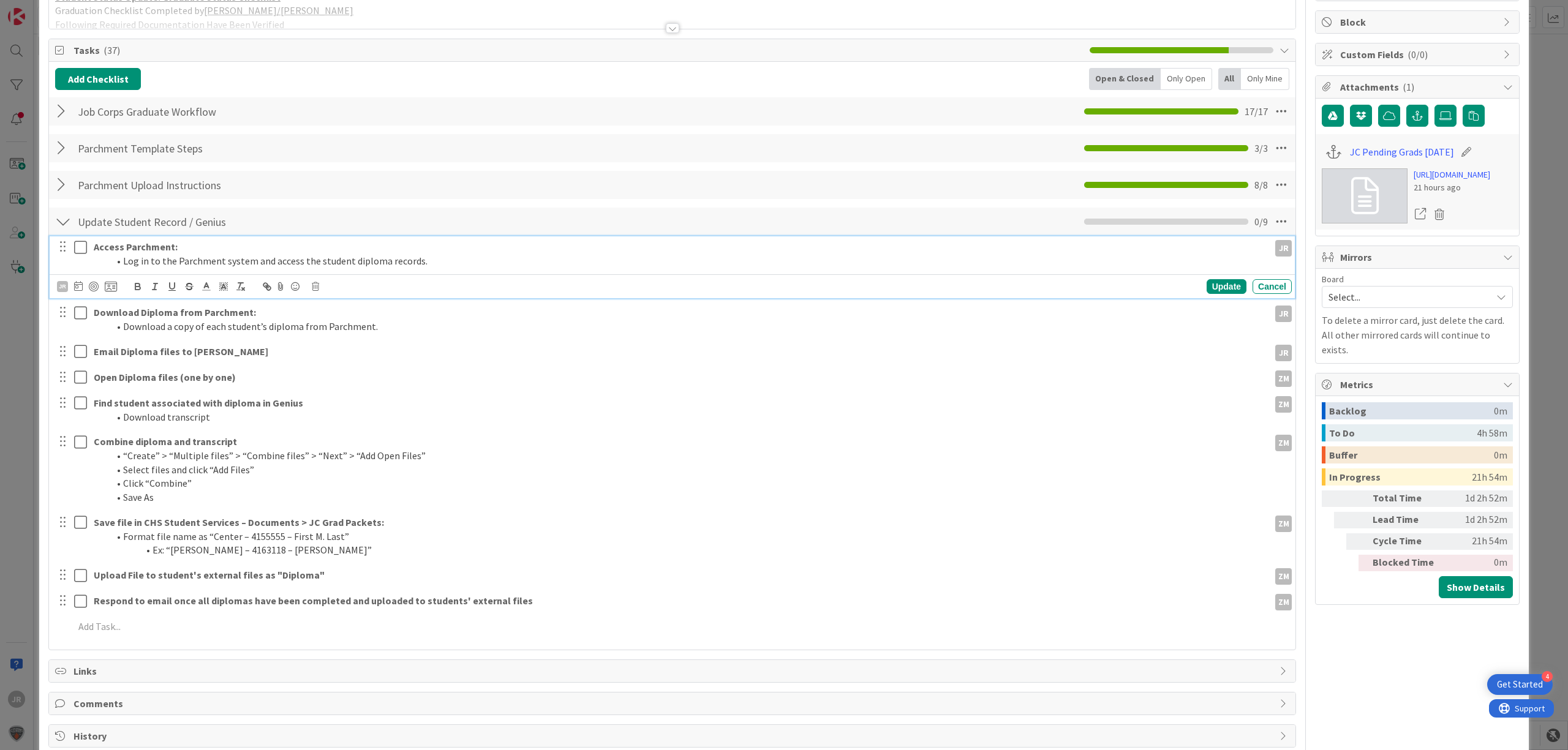
click at [82, 246] on div "Access Parchment: Log in to the Parchment system and access the student diploma…" at bounding box center [672, 267] width 1245 height 62
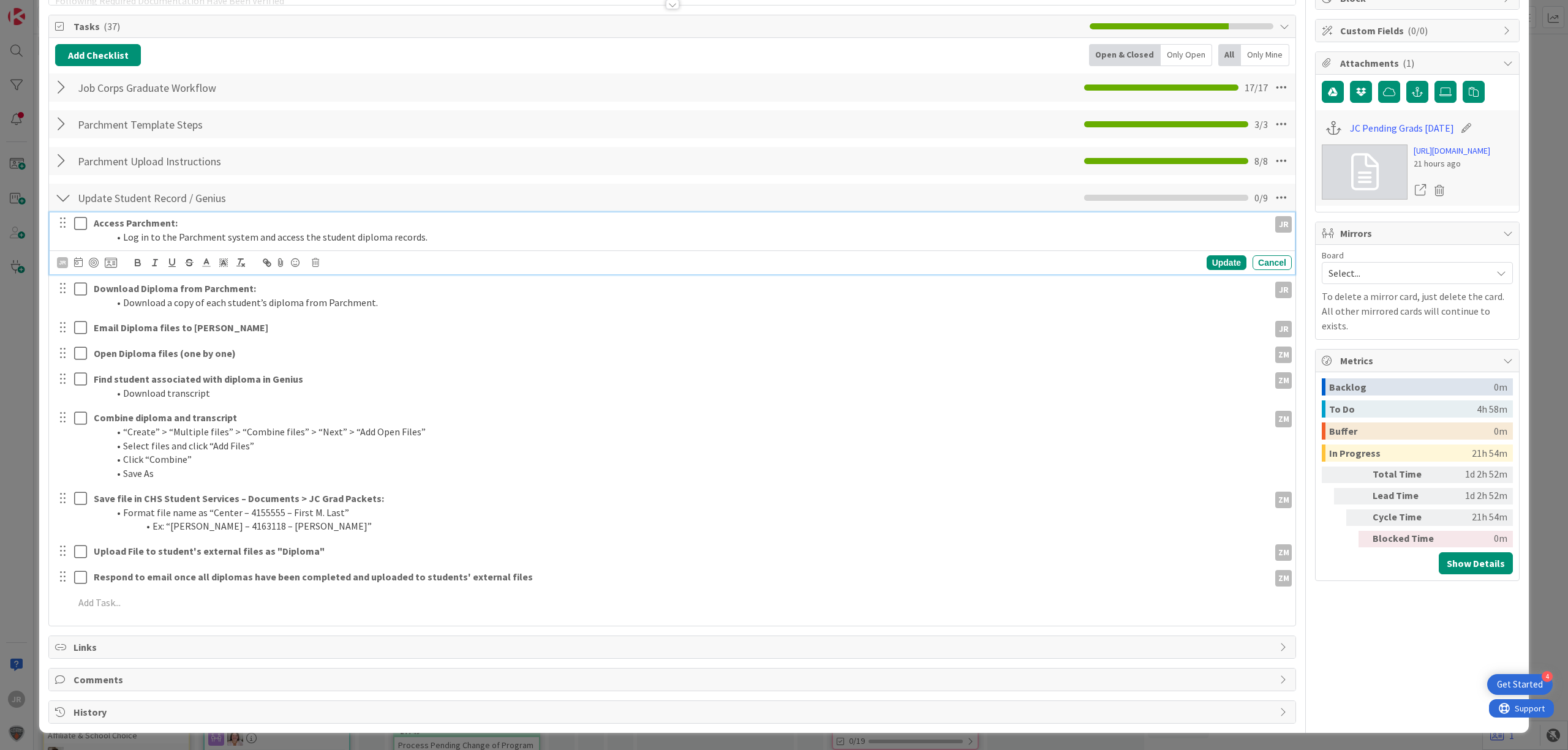
click at [82, 220] on icon at bounding box center [80, 224] width 13 height 15
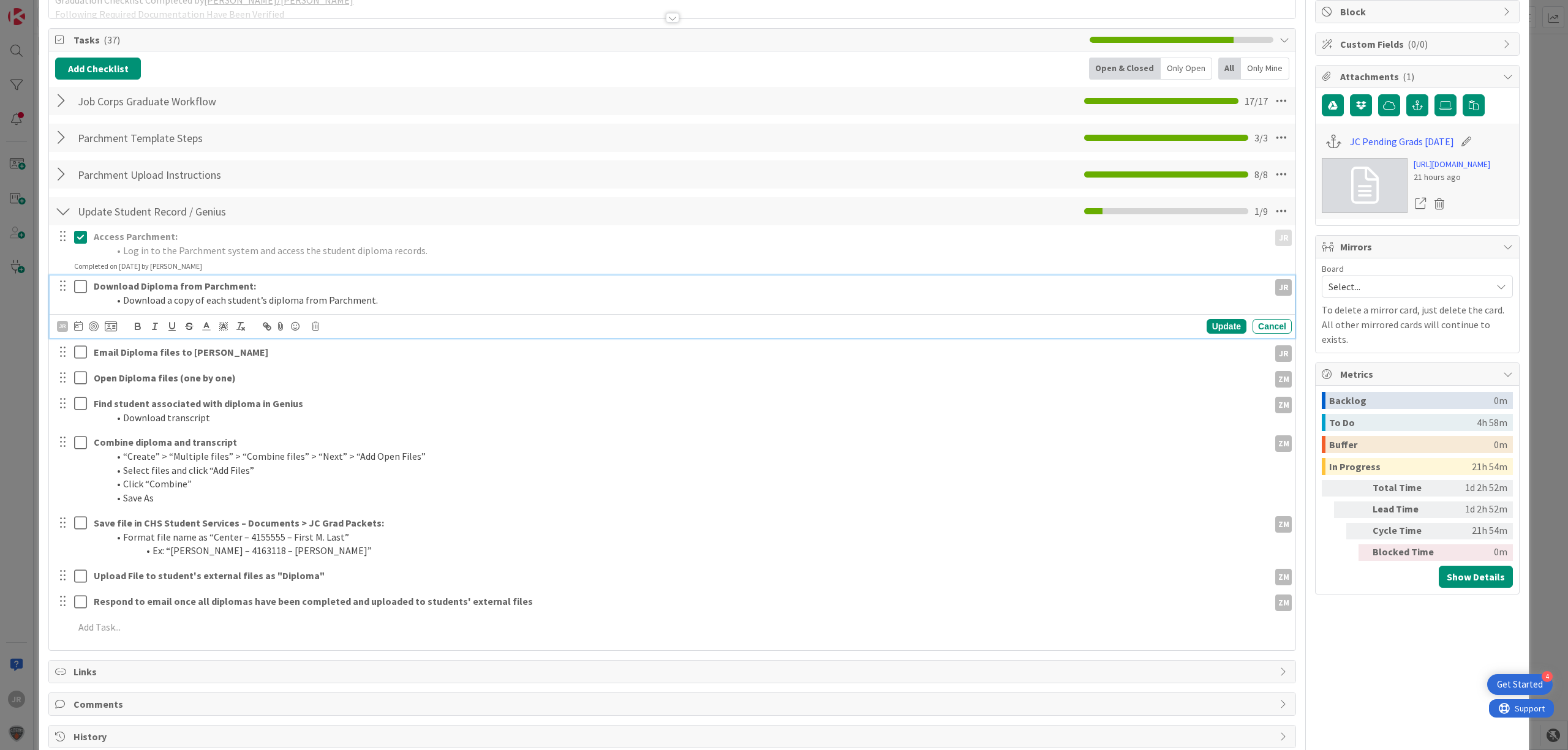
click at [81, 290] on div at bounding box center [72, 293] width 35 height 35
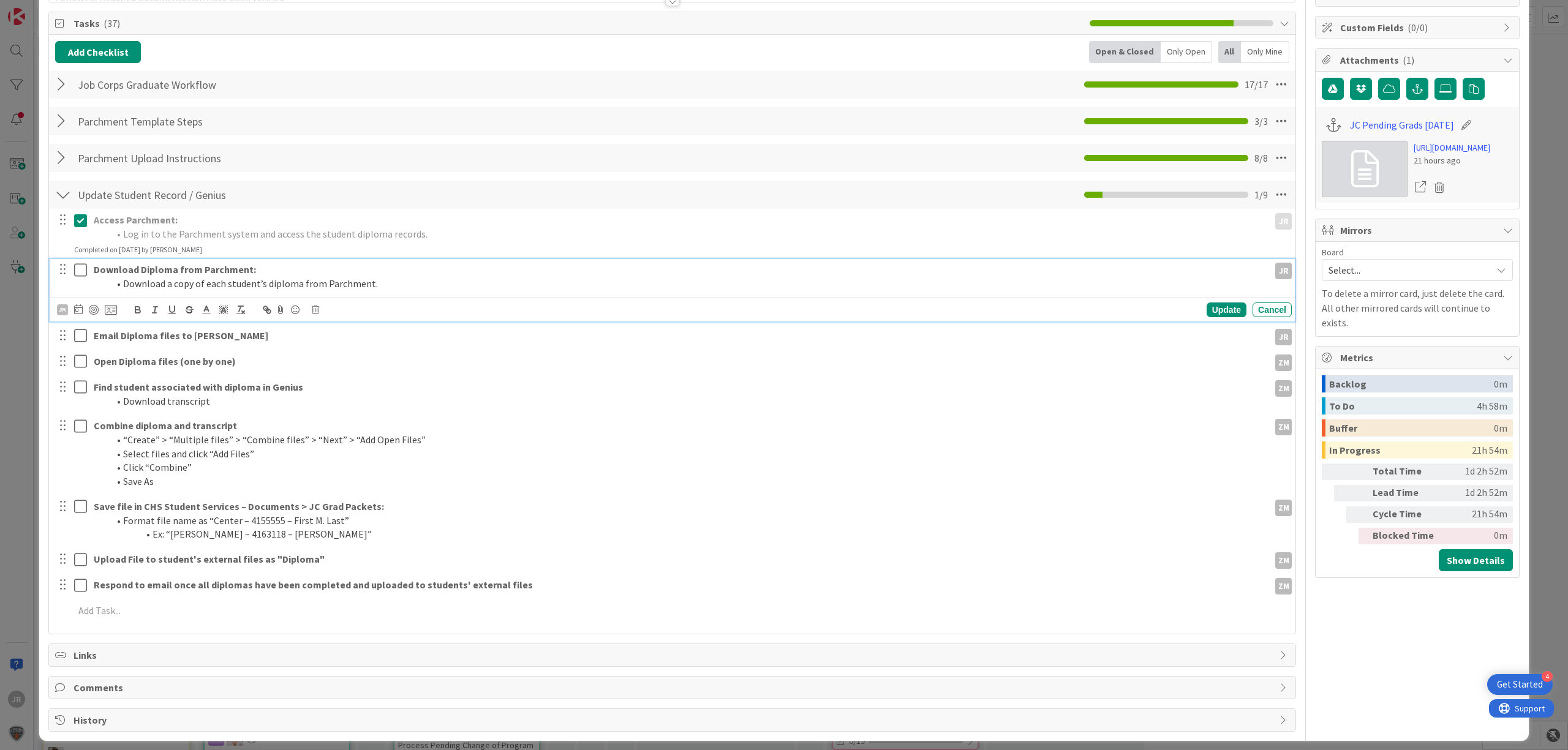
click at [83, 275] on icon at bounding box center [80, 270] width 13 height 15
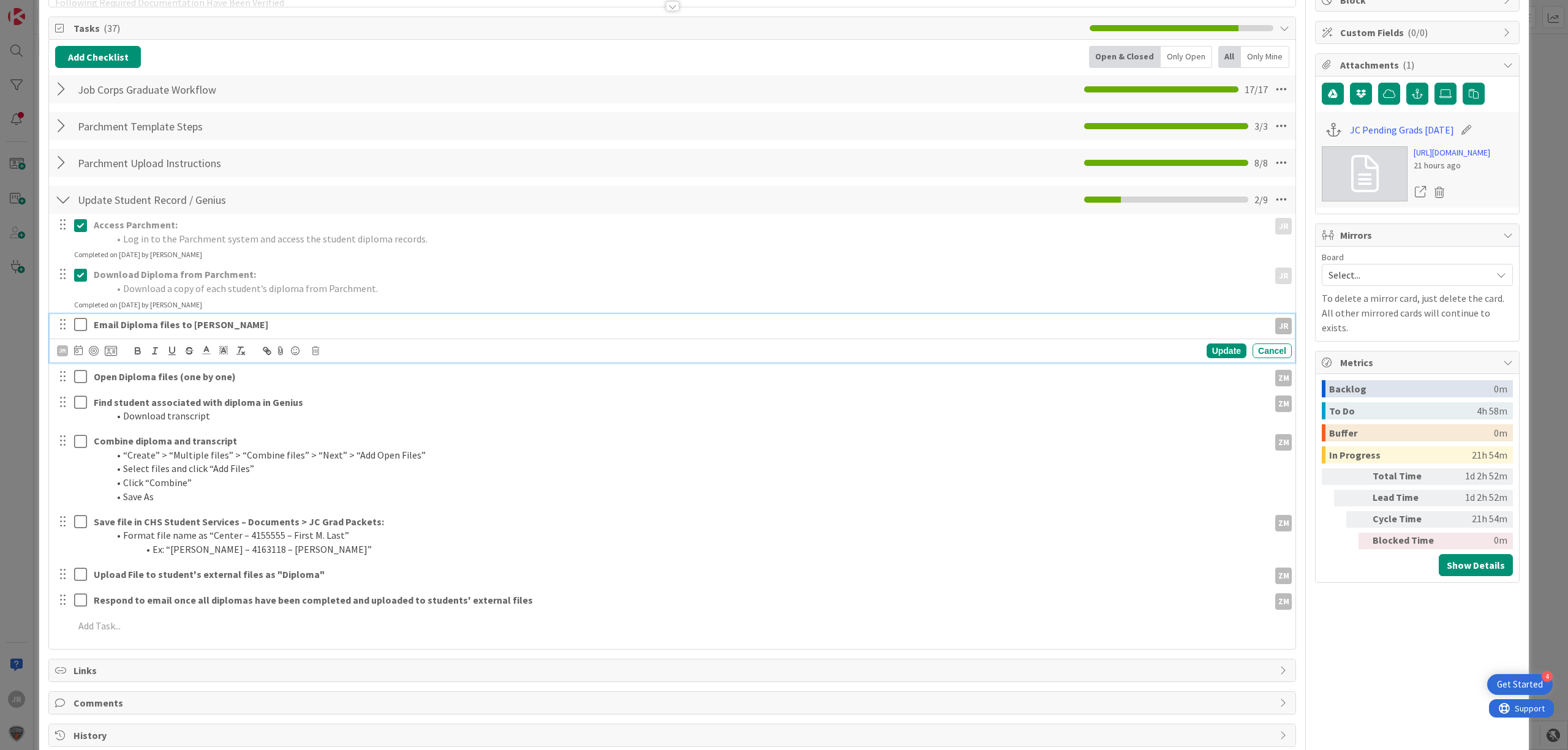
click at [81, 332] on div "Email Diploma files to Zaida JR JR Update Cancel" at bounding box center [672, 338] width 1245 height 48
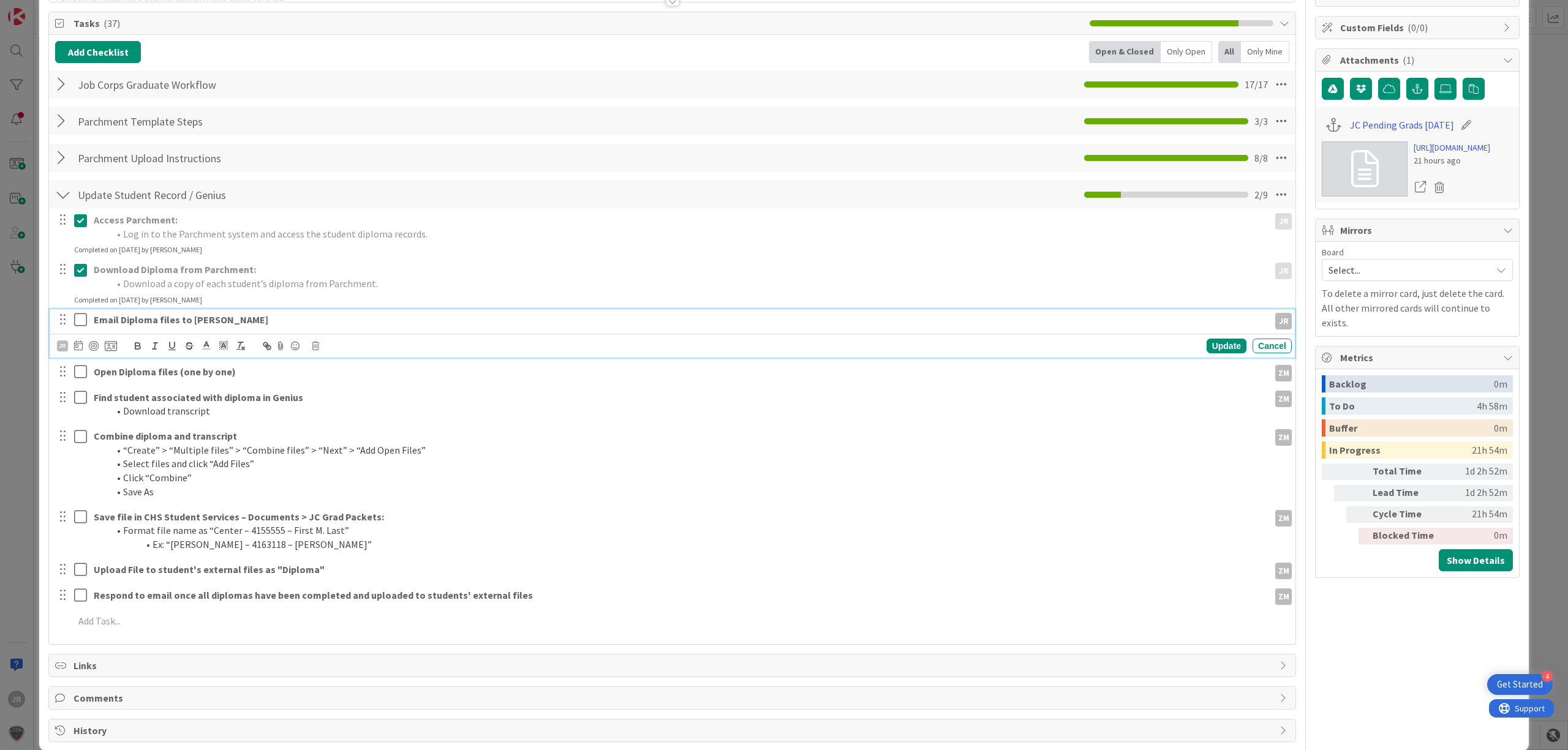
click at [81, 320] on icon at bounding box center [80, 320] width 13 height 15
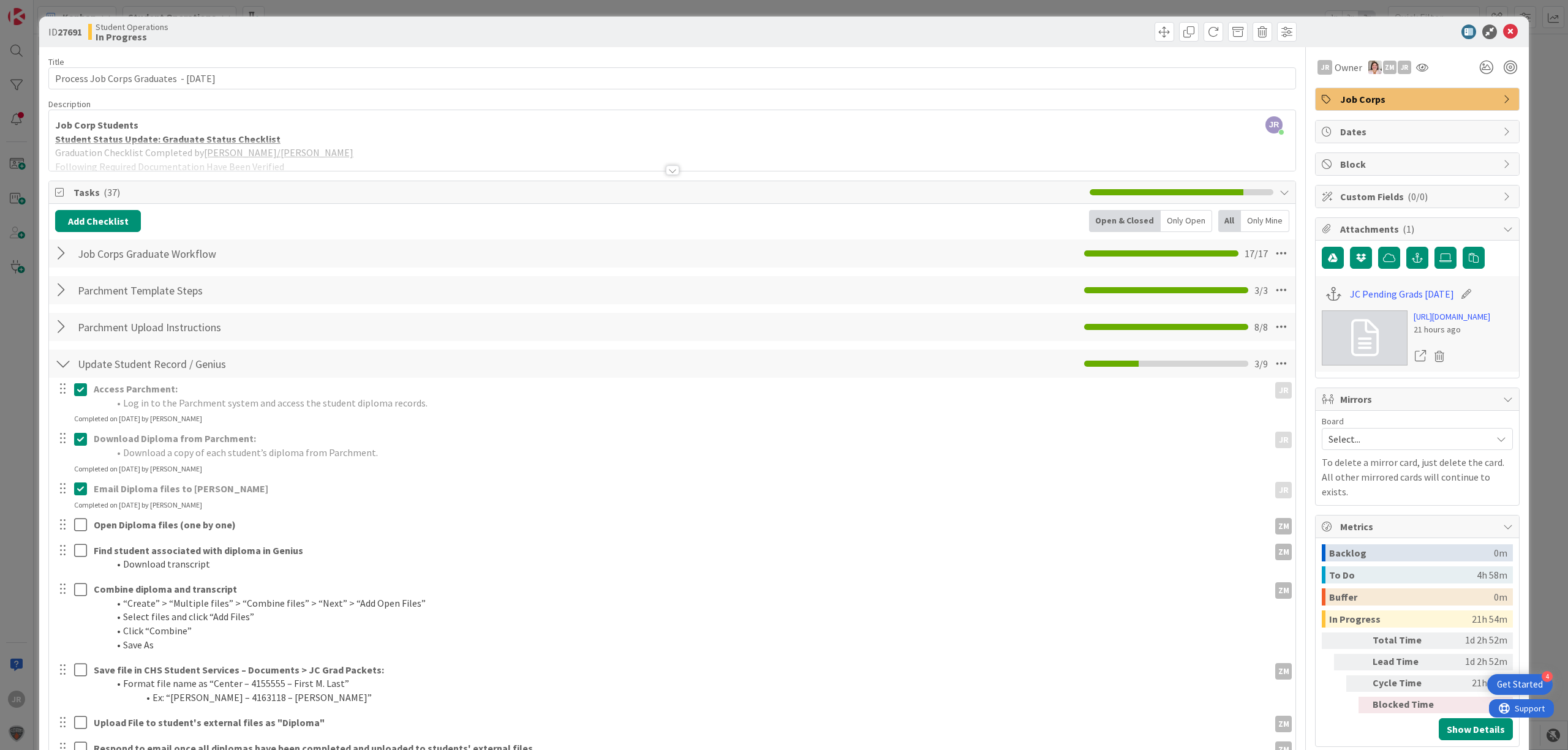
scroll to position [0, 0]
click at [1155, 38] on span at bounding box center [1164, 32] width 20 height 20
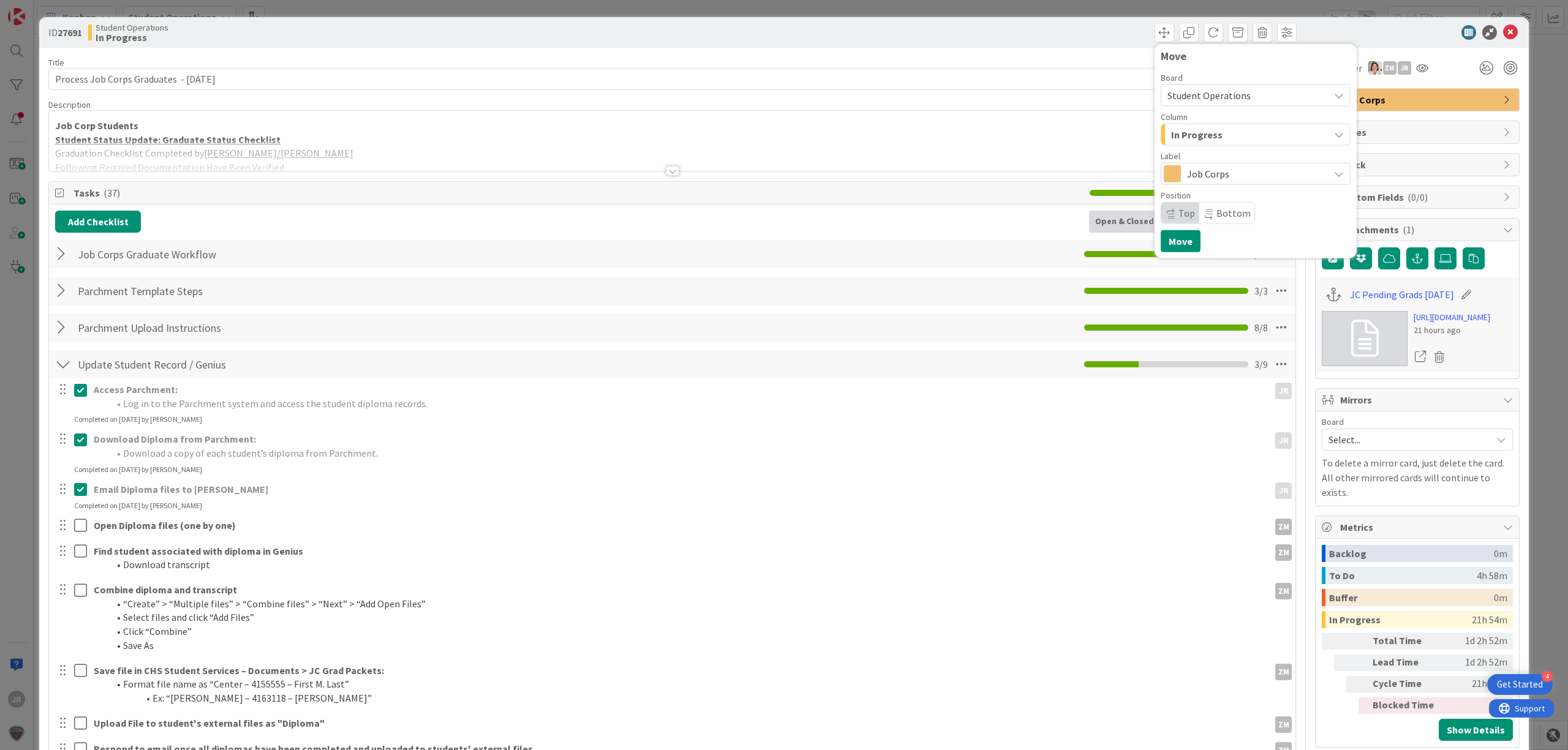
click at [1174, 142] on div "In Progress" at bounding box center [1248, 135] width 161 height 20
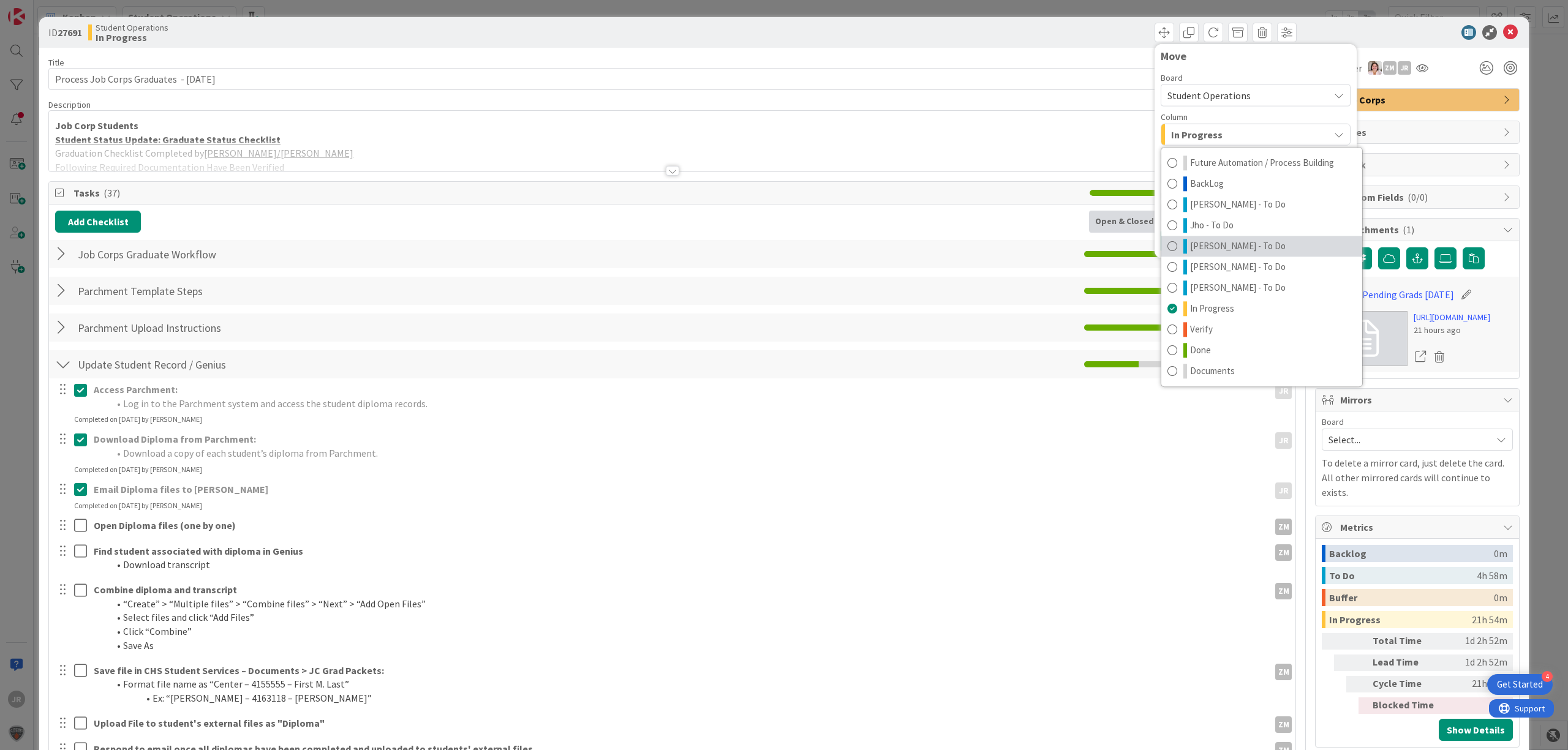
click at [1207, 248] on span "[PERSON_NAME] - To Do" at bounding box center [1237, 246] width 95 height 15
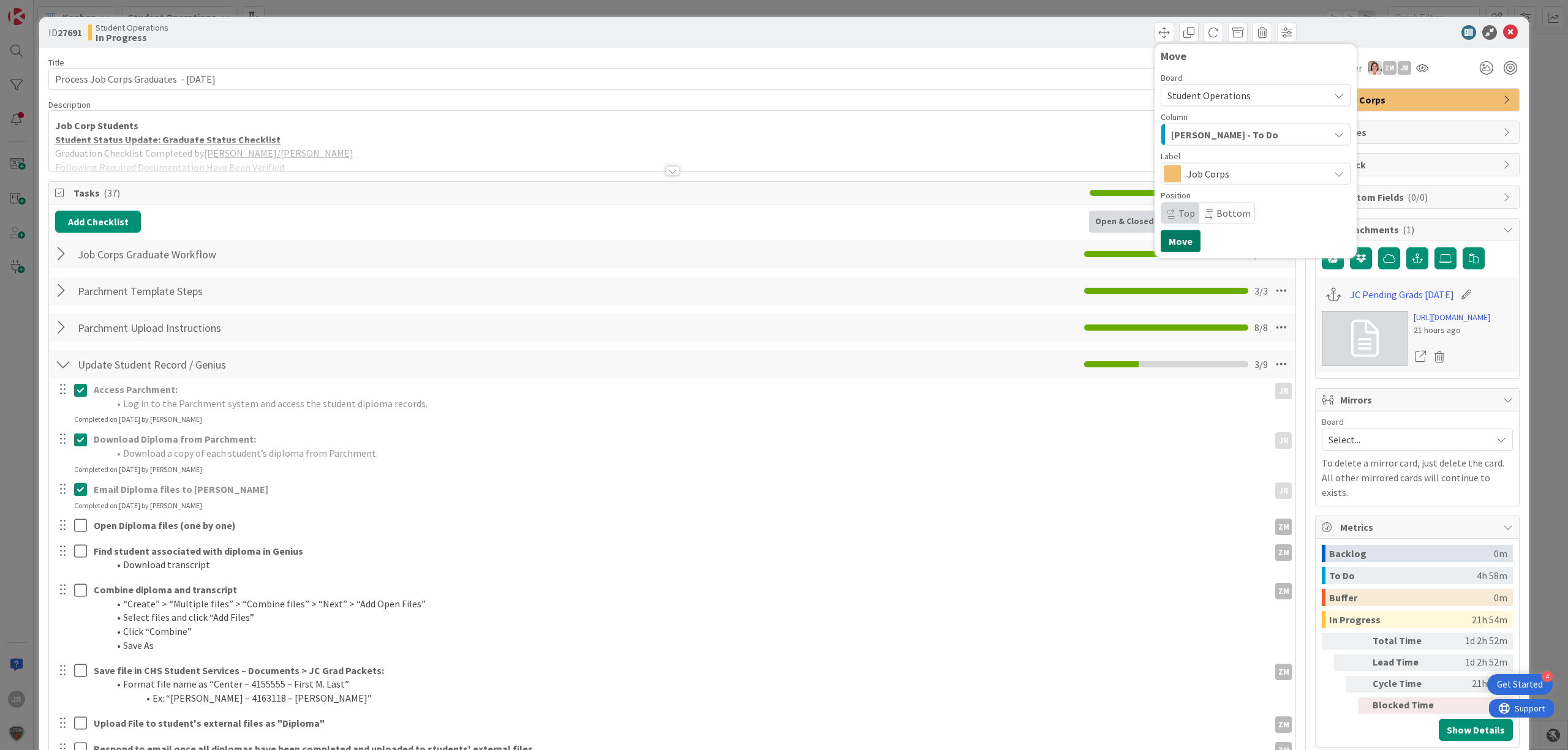
click at [1169, 241] on button "Move" at bounding box center [1181, 242] width 40 height 22
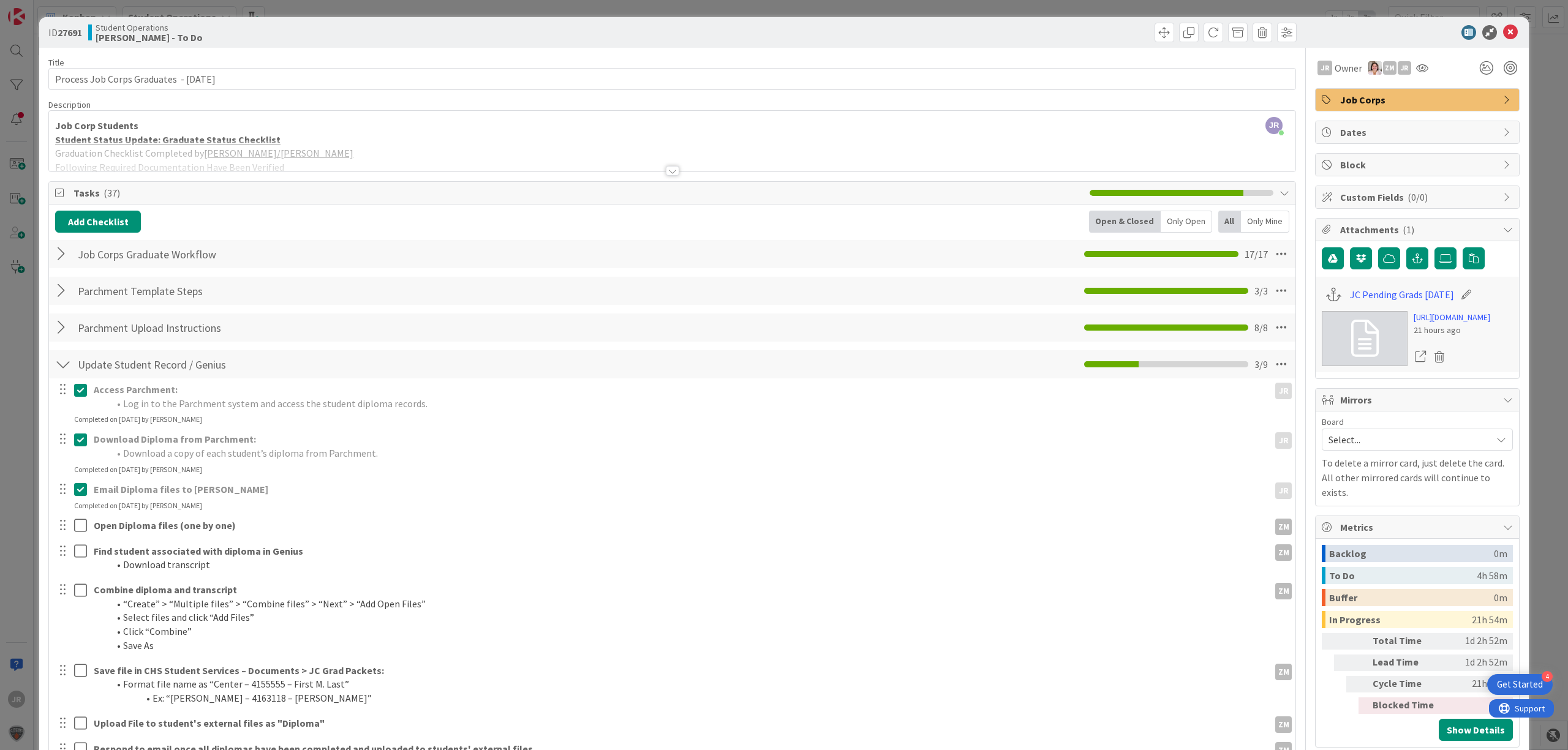
click at [966, 13] on div "ID 27691 Student Operations Zaida - To Do Move Move Title 41 / 128 Process Job …" at bounding box center [784, 375] width 1568 height 750
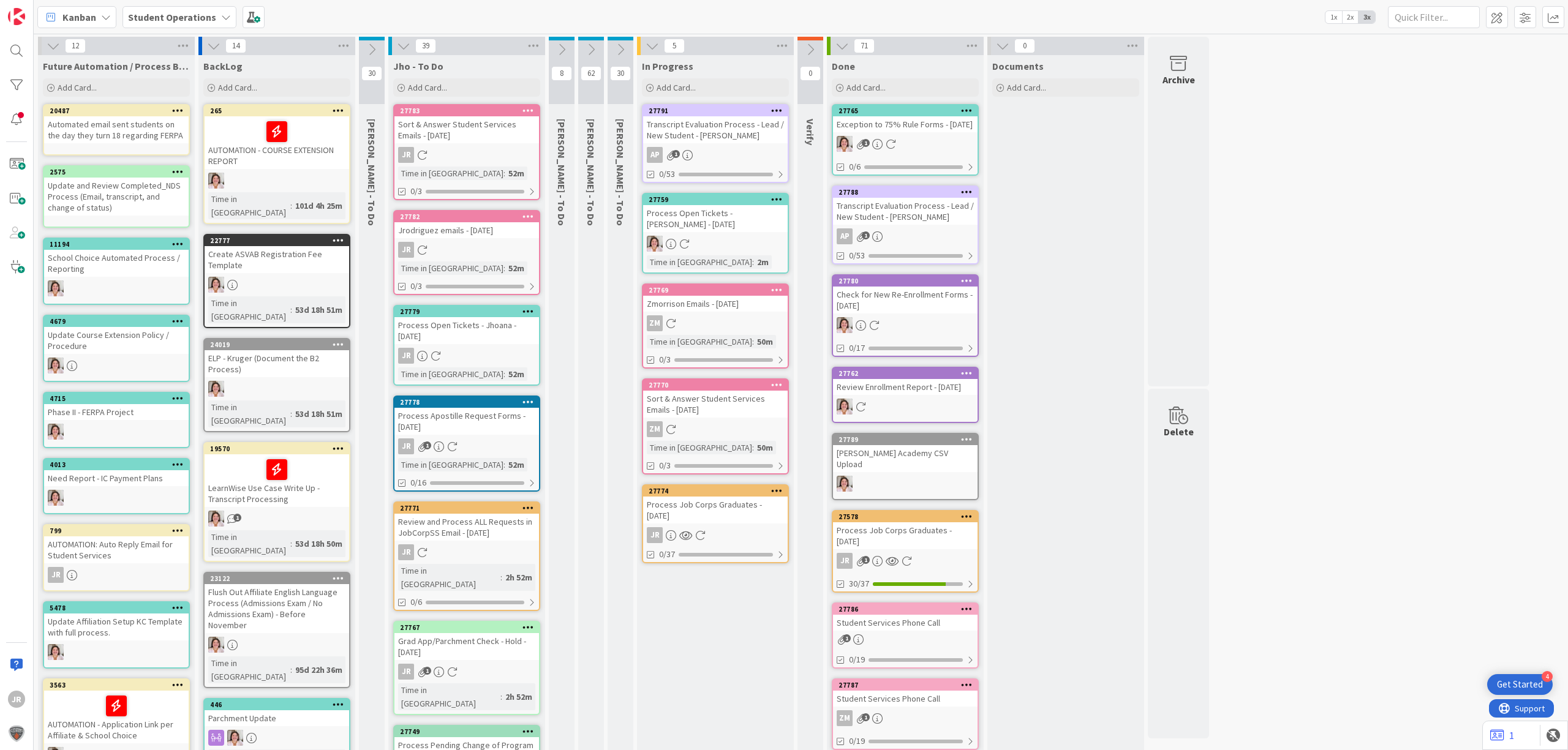
click at [690, 513] on div "Process Job Corps Graduates - 09/03/2025" at bounding box center [716, 510] width 145 height 27
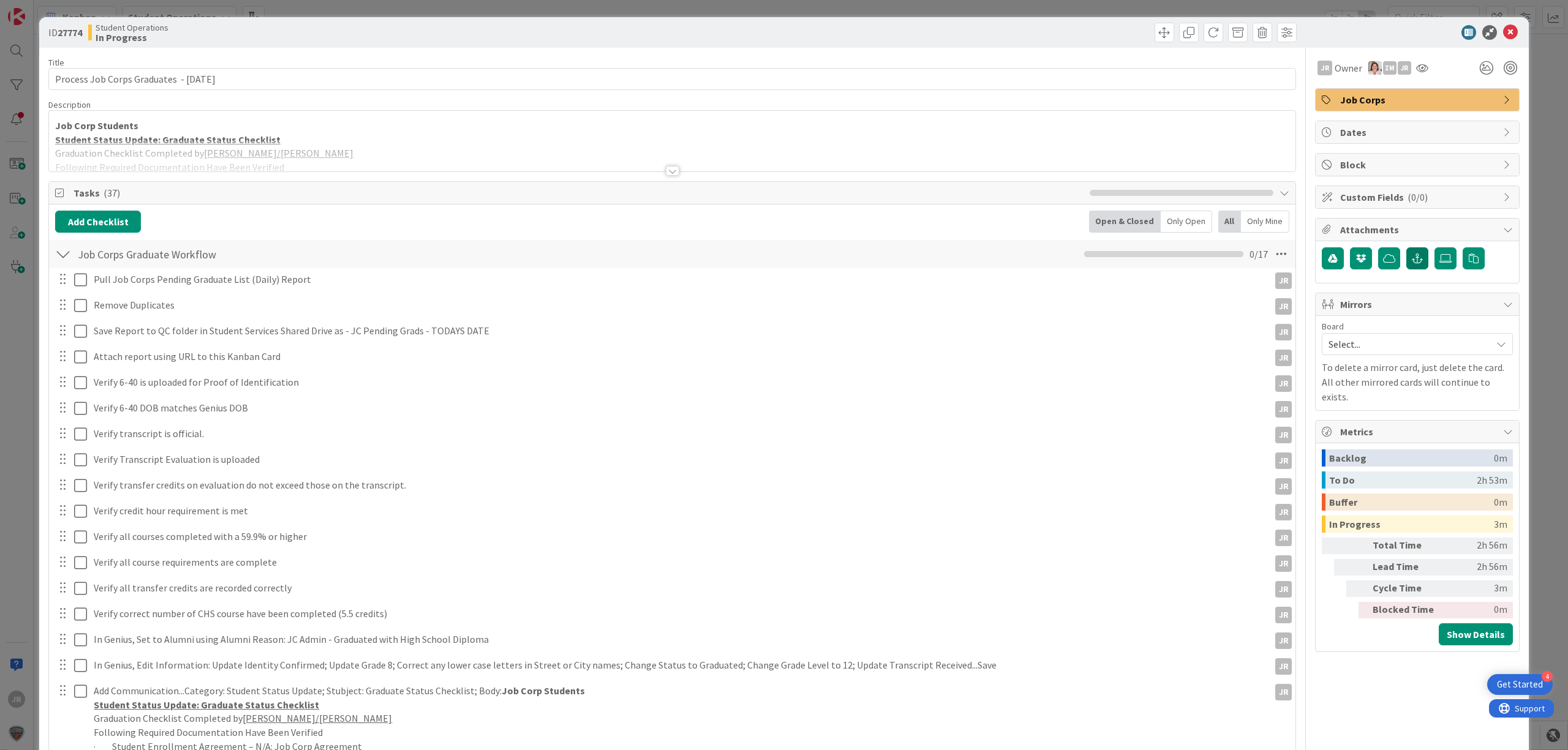
click at [1412, 260] on icon "button" at bounding box center [1418, 258] width 11 height 9
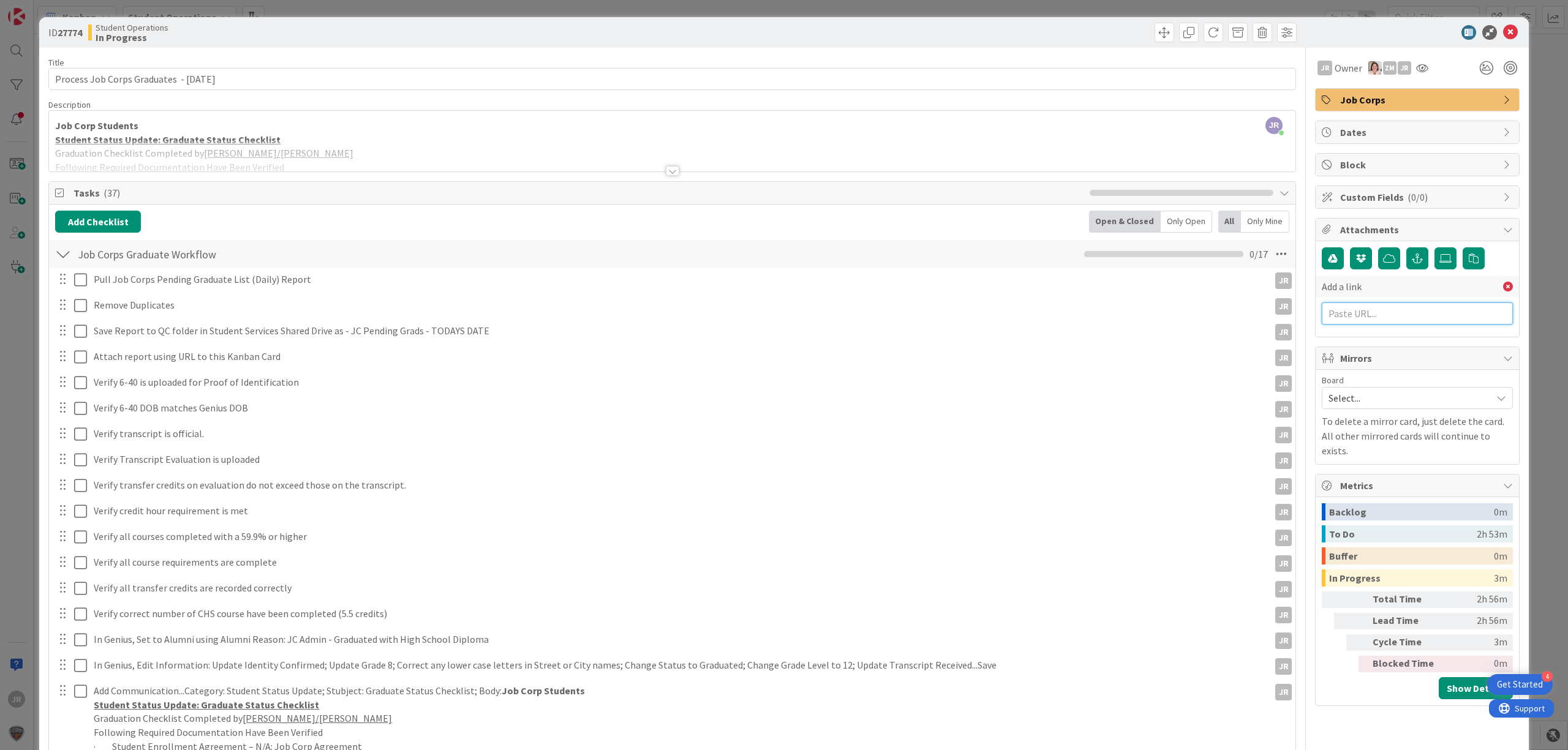
click at [1383, 310] on input "text" at bounding box center [1418, 313] width 191 height 22
paste input "New Hampshire Job Corps Center"
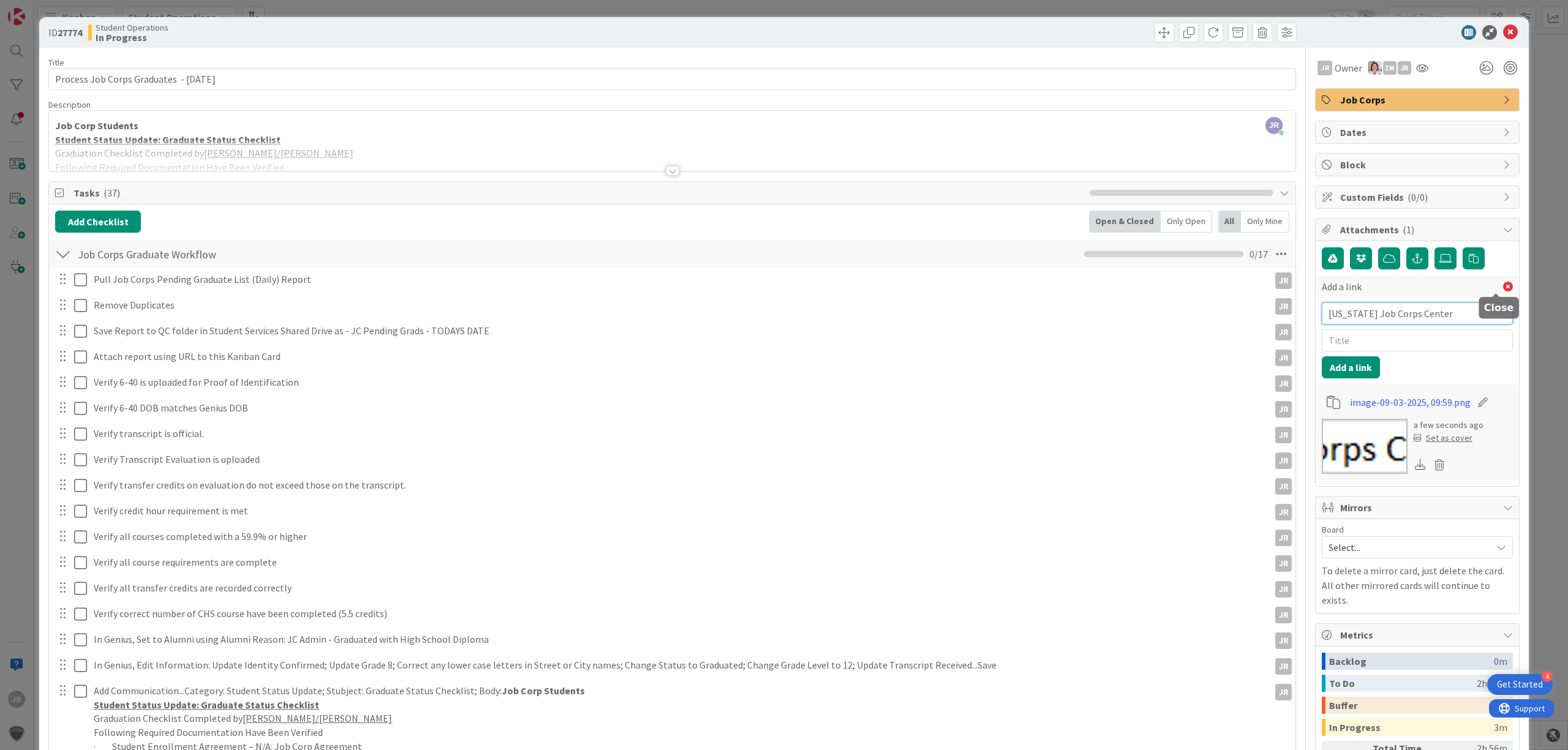
type input "New Hampshire Job Corps Center"
click at [1503, 290] on icon at bounding box center [1508, 286] width 9 height 9
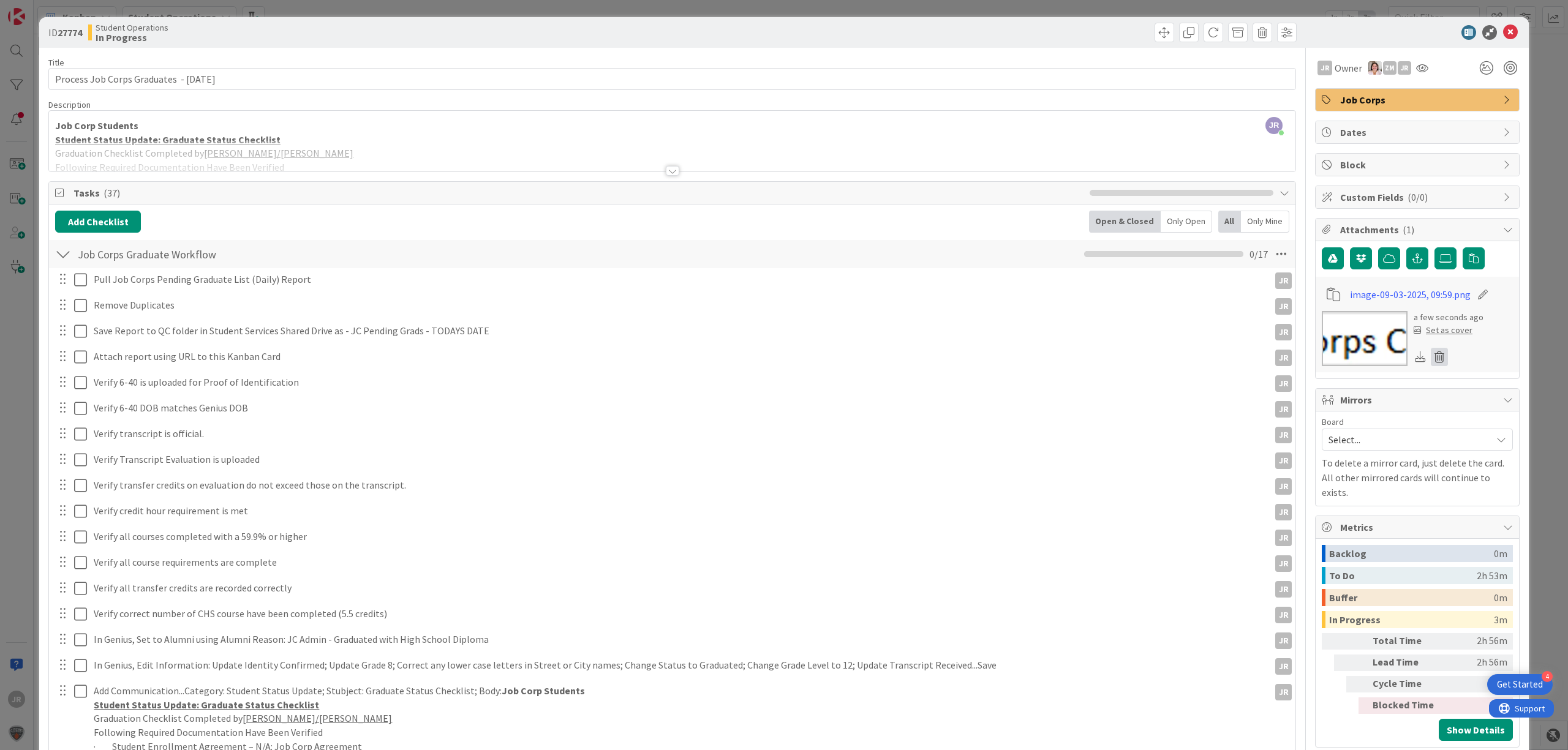
click at [1431, 360] on icon at bounding box center [1440, 357] width 17 height 18
click at [1324, 419] on button "Delete" at bounding box center [1326, 416] width 46 height 22
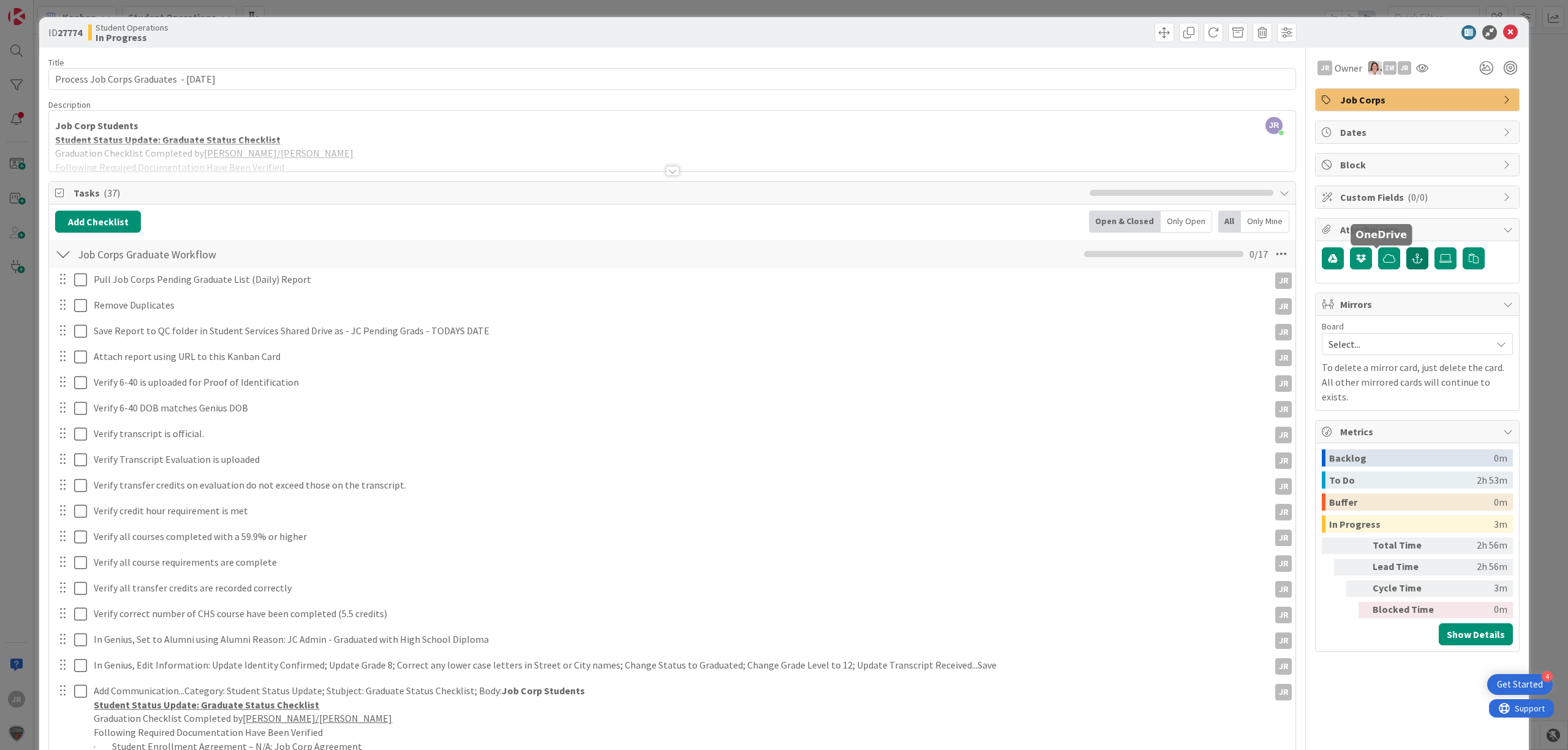
click at [1412, 264] on icon "button" at bounding box center [1418, 258] width 11 height 9
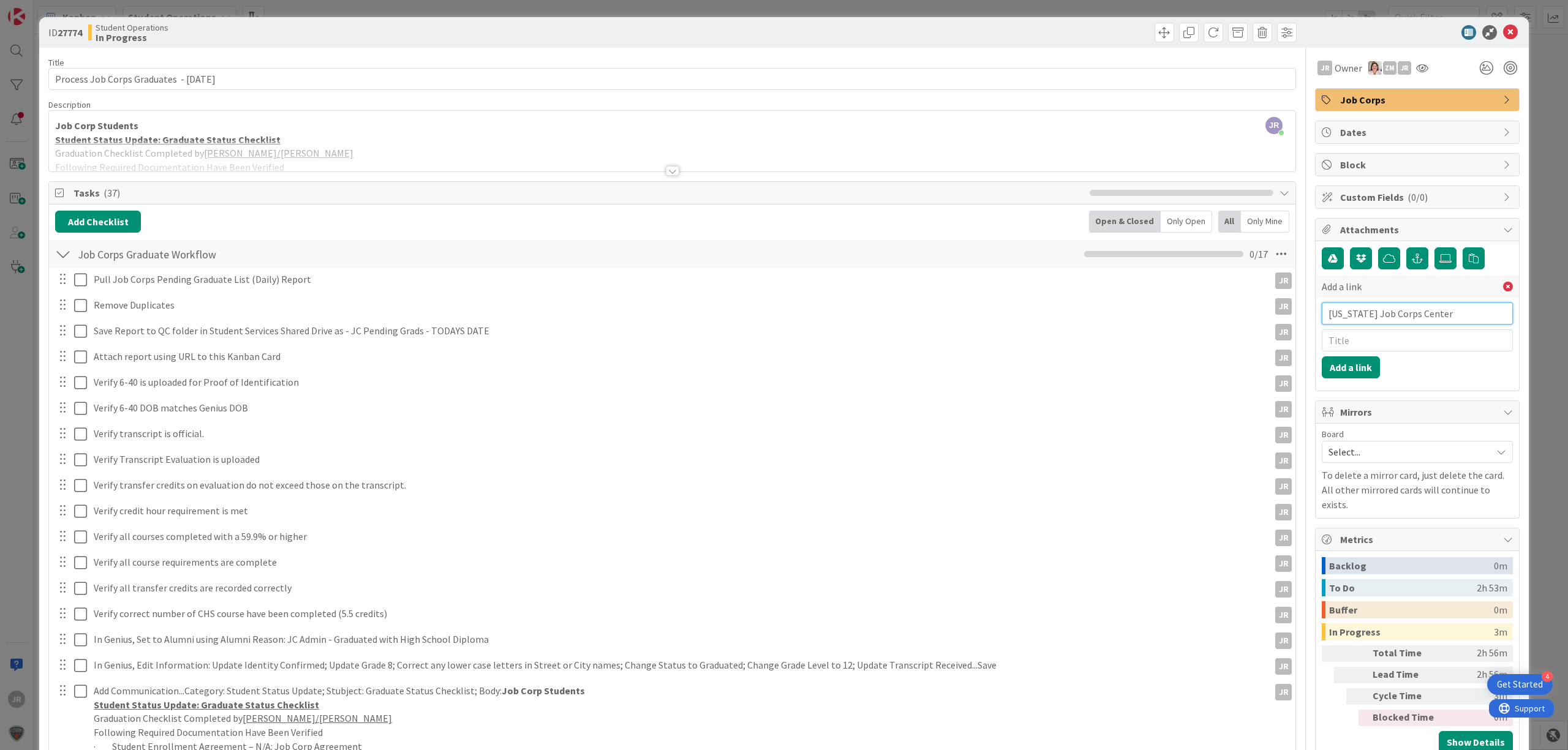
click at [1381, 316] on input "New Hampshire Job Corps Center" at bounding box center [1418, 313] width 191 height 22
paste input "https://citizenshighschool.sharepoint.com/:x:/s/CHSStudentServices/Ec01JatFva5K…"
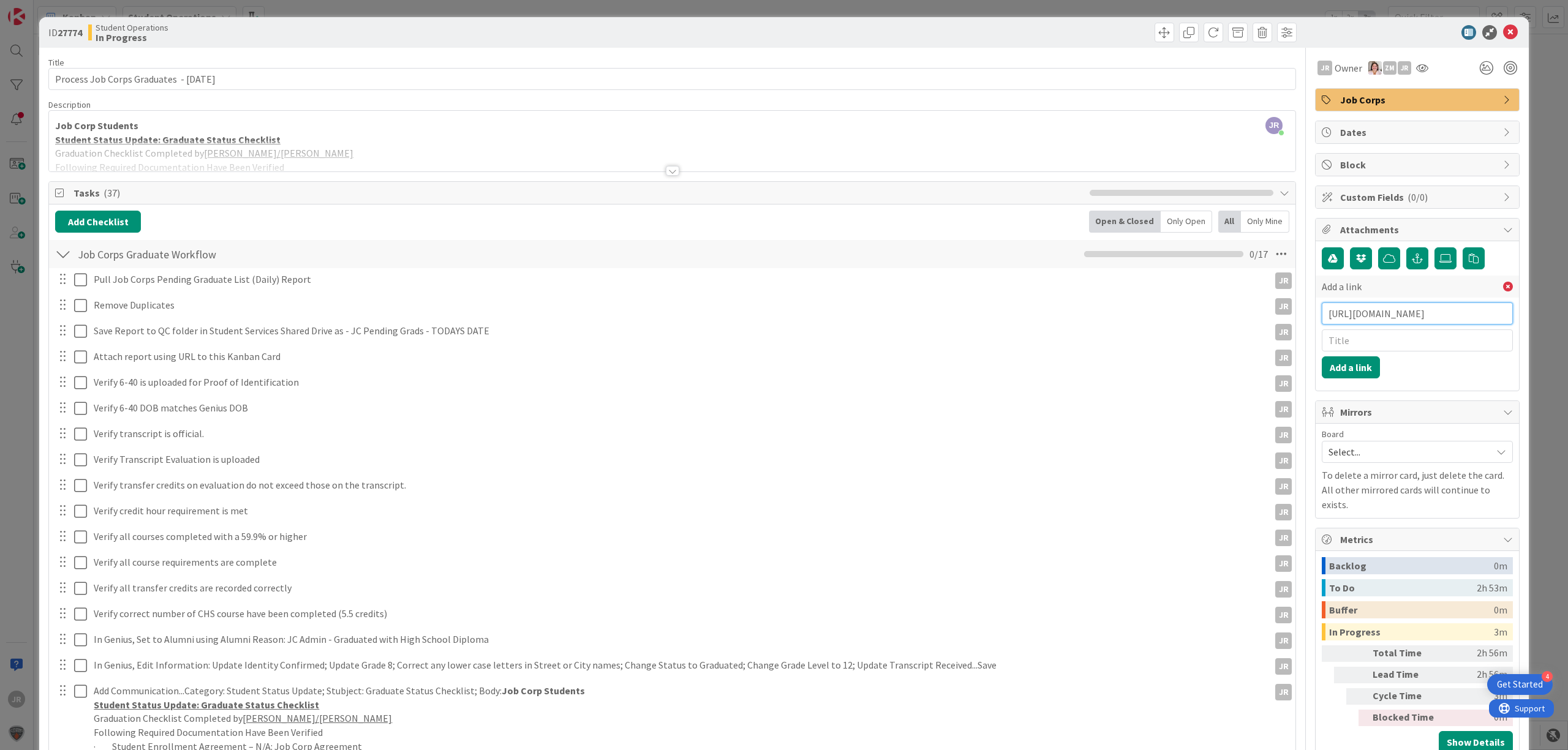
scroll to position [0, 378]
type input "https://citizenshighschool.sharepoint.com/:x:/s/CHSStudentServices/Ec01JatFva5K…"
click at [1371, 351] on input "text" at bounding box center [1418, 341] width 191 height 22
type input "JC Pending Grads 9/3/25"
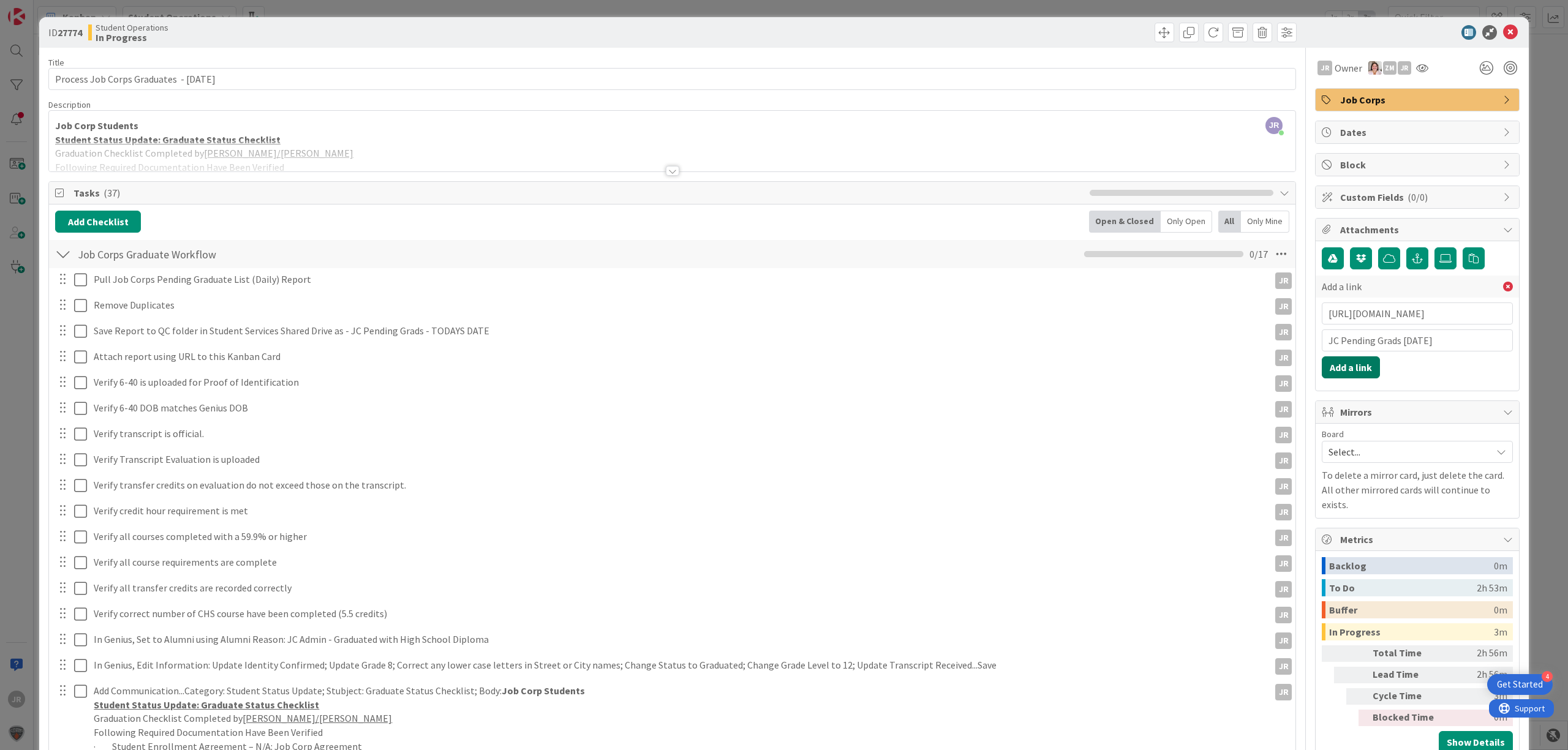
click button "Add a link" at bounding box center [1352, 368] width 58 height 22
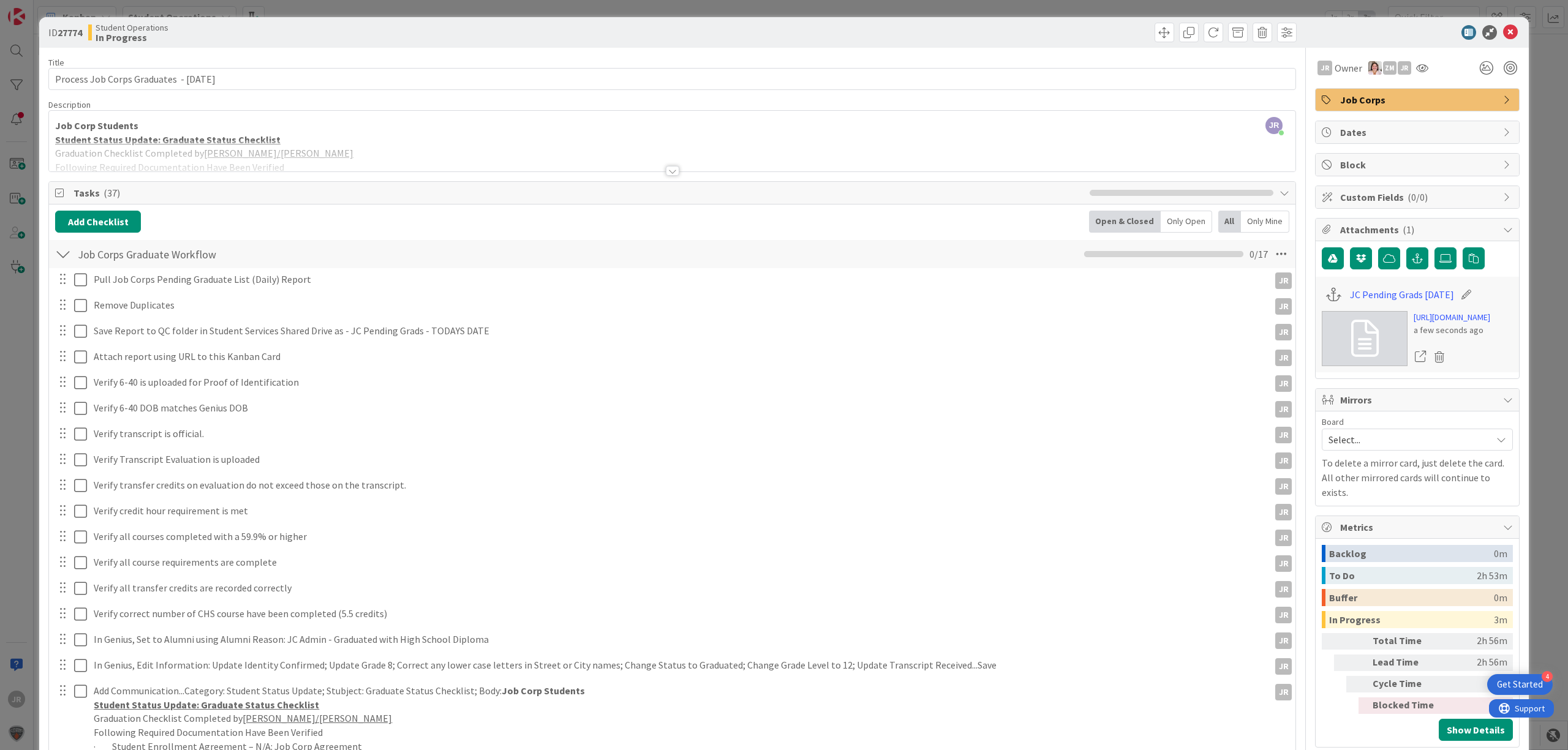
click at [81, 290] on div at bounding box center [72, 279] width 35 height 21
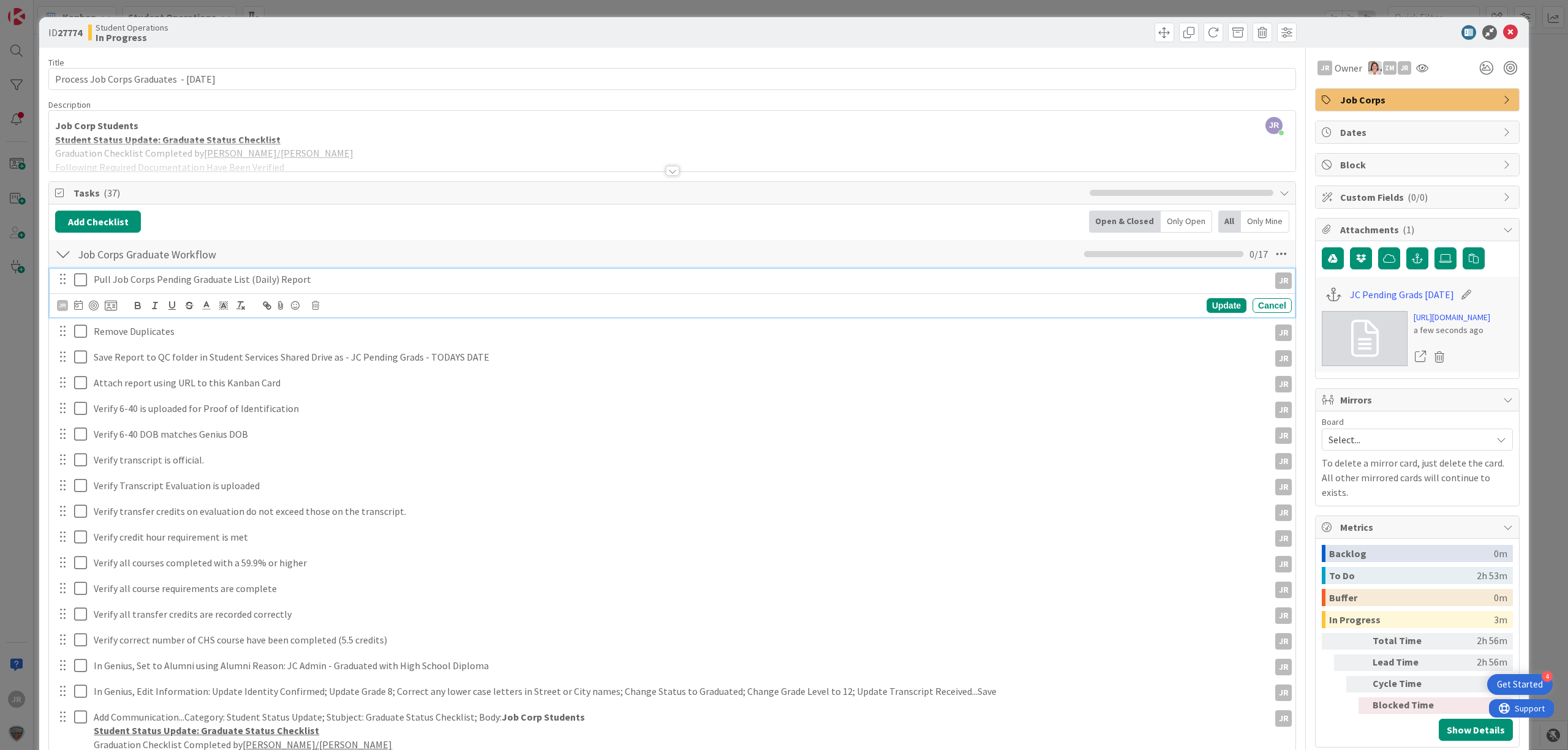
click at [82, 280] on icon at bounding box center [80, 279] width 13 height 15
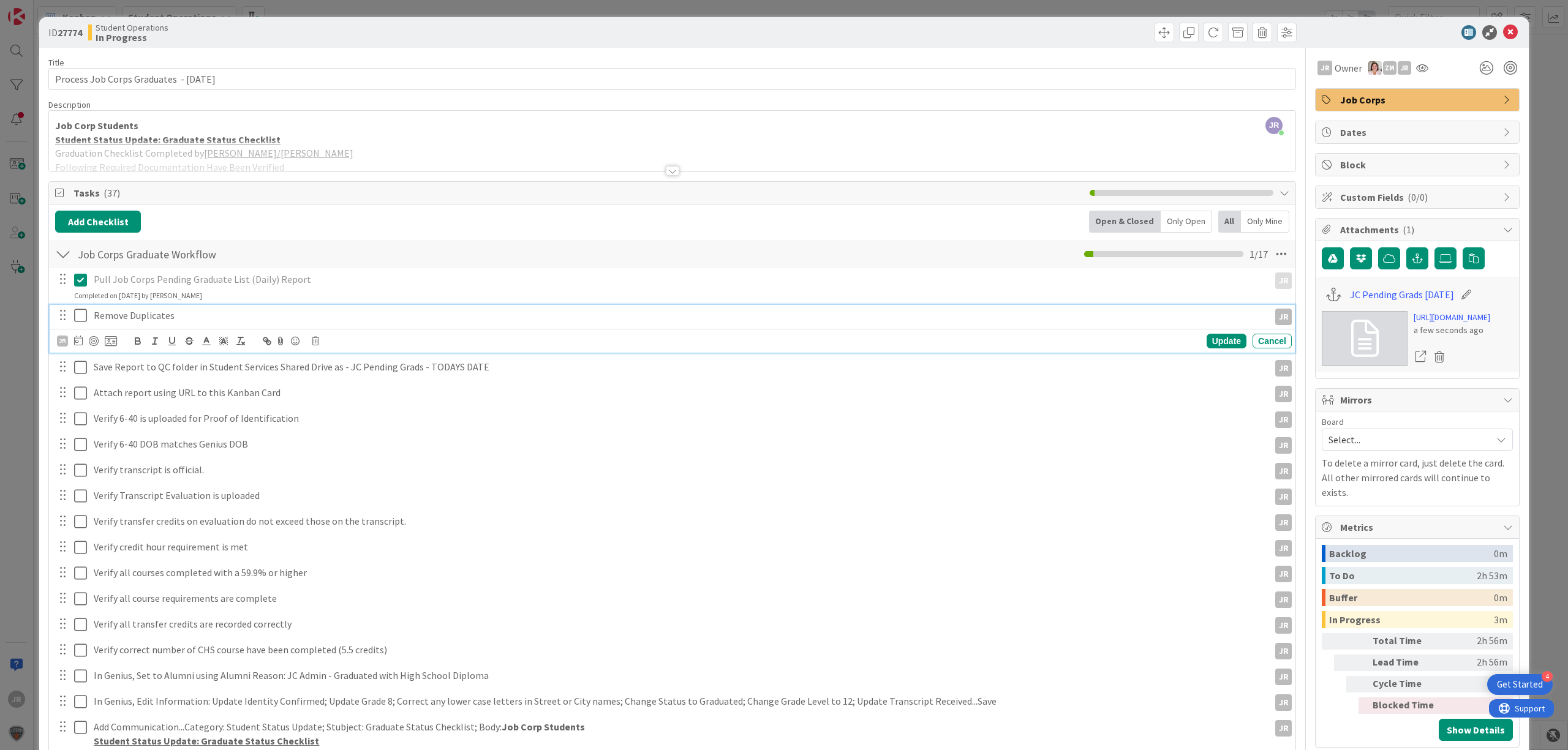
click at [86, 326] on button at bounding box center [81, 316] width 15 height 20
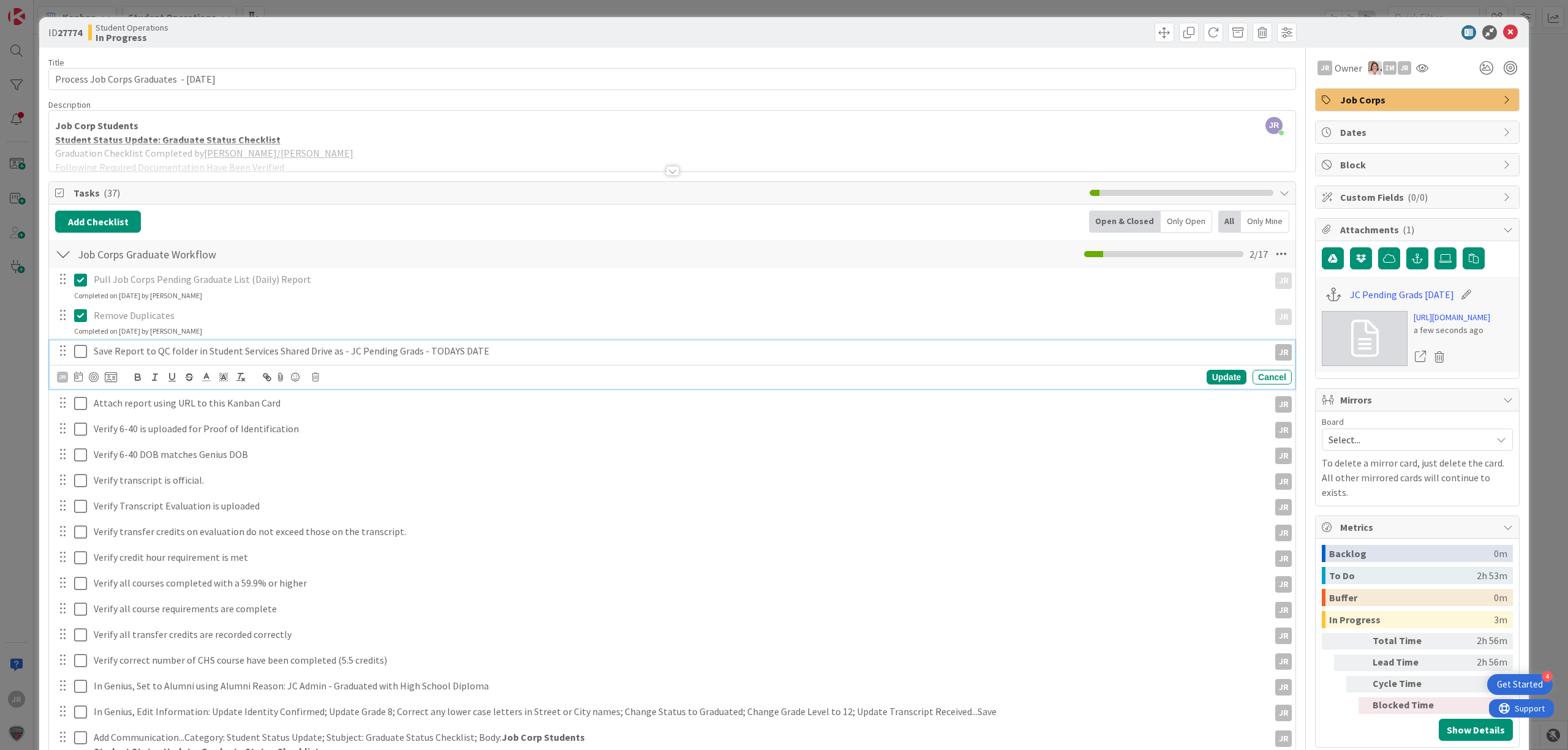
click at [84, 355] on icon at bounding box center [80, 351] width 13 height 15
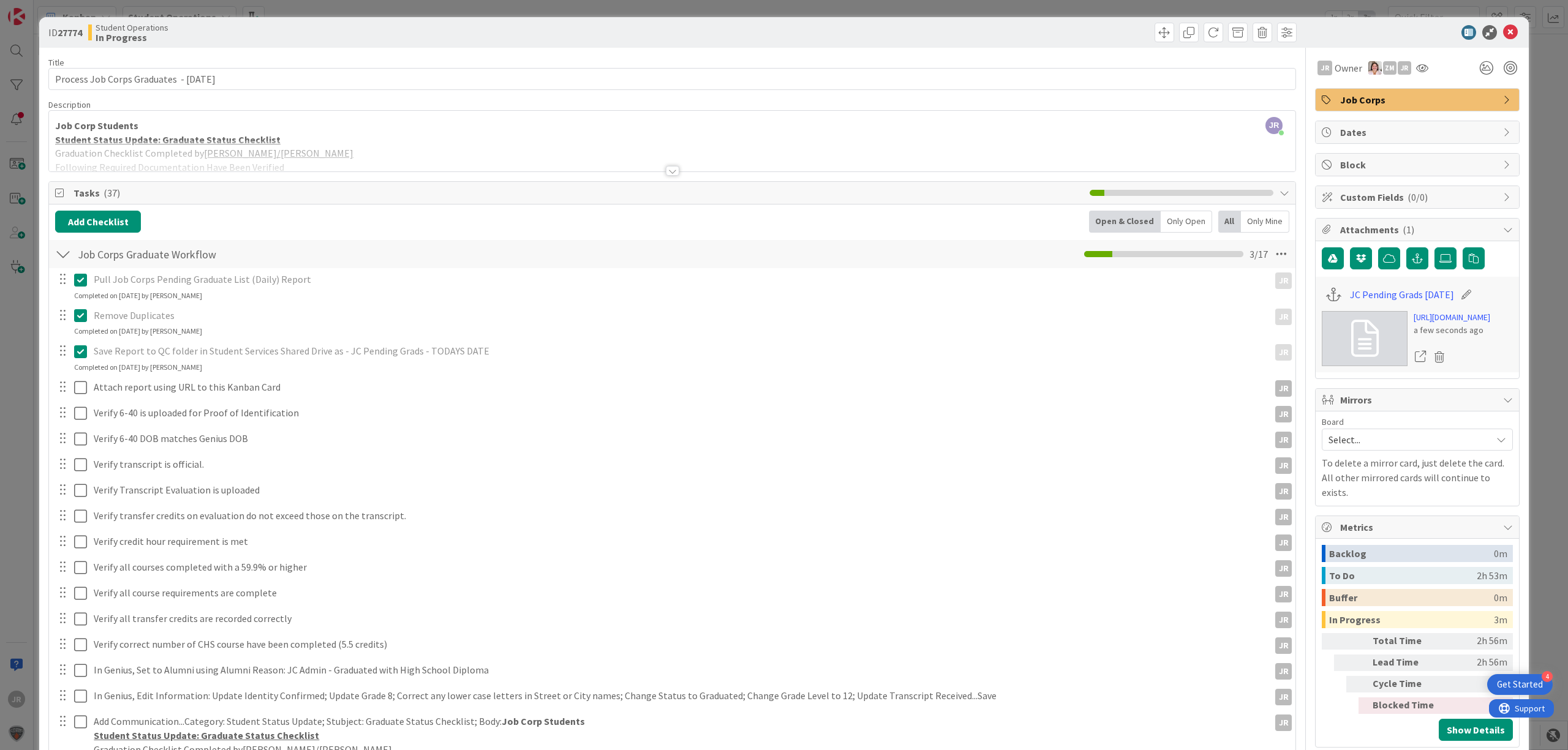
click at [1125, 8] on div "ID 27774 Student Operations In Progress Title 41 / 128 Process Job Corps Gradua…" at bounding box center [784, 375] width 1568 height 750
